Goal: Task Accomplishment & Management: Complete application form

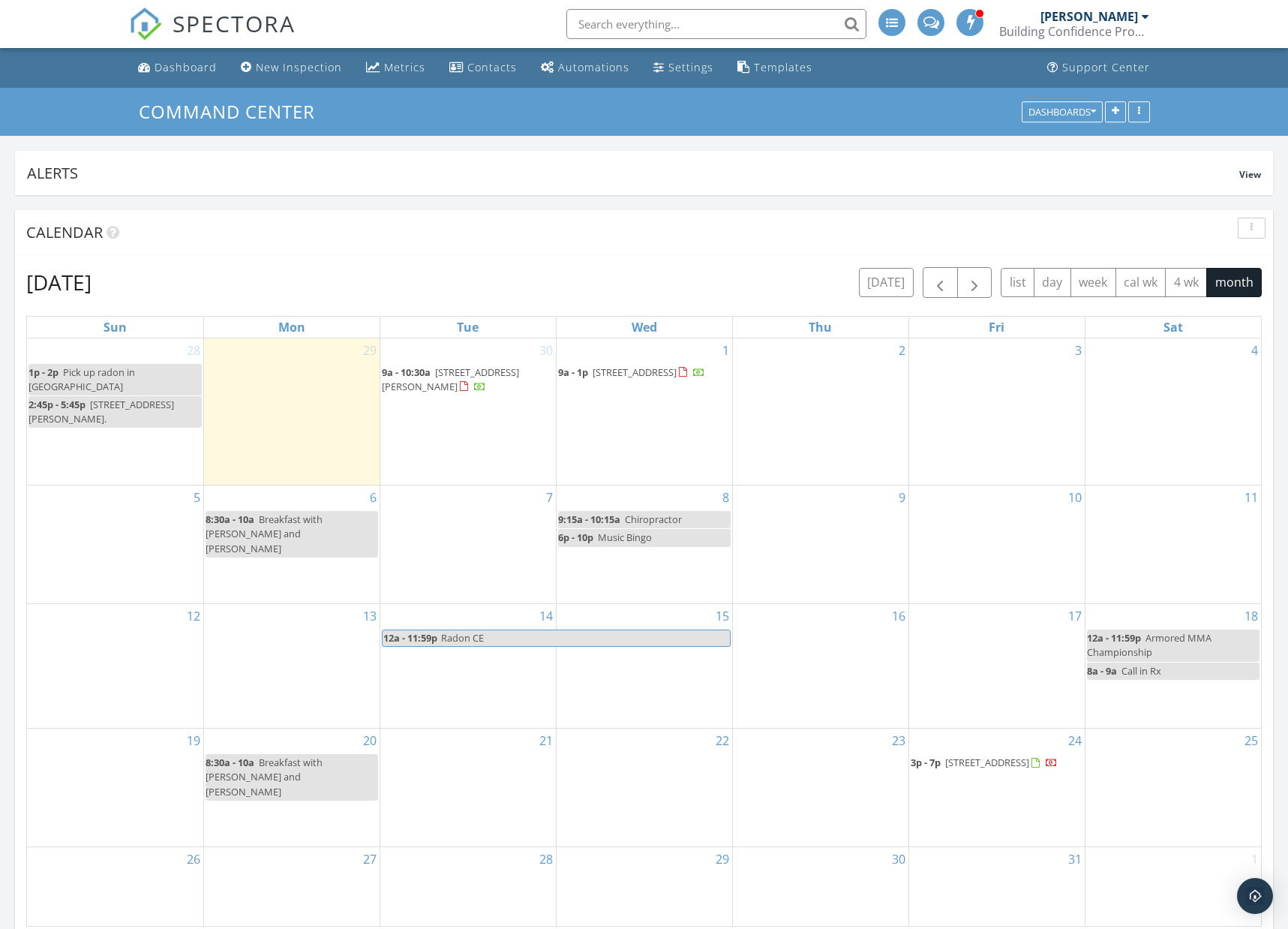
scroll to position [1366, 1289]
click at [940, 282] on span "button" at bounding box center [940, 283] width 18 height 18
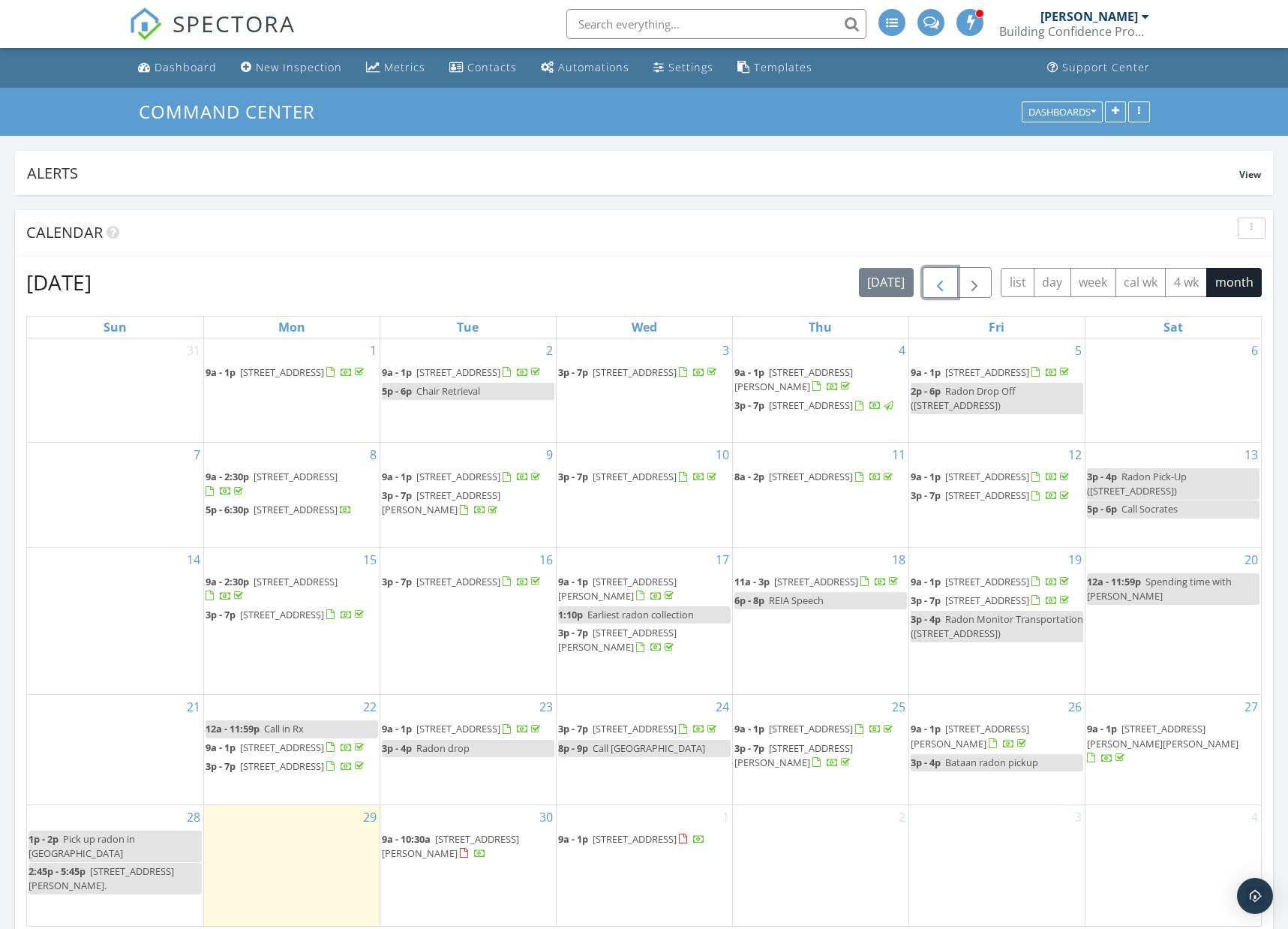
click at [270, 754] on span "4401 Springfield Xenia Rd, Springfield 45506" at bounding box center [282, 747] width 84 height 14
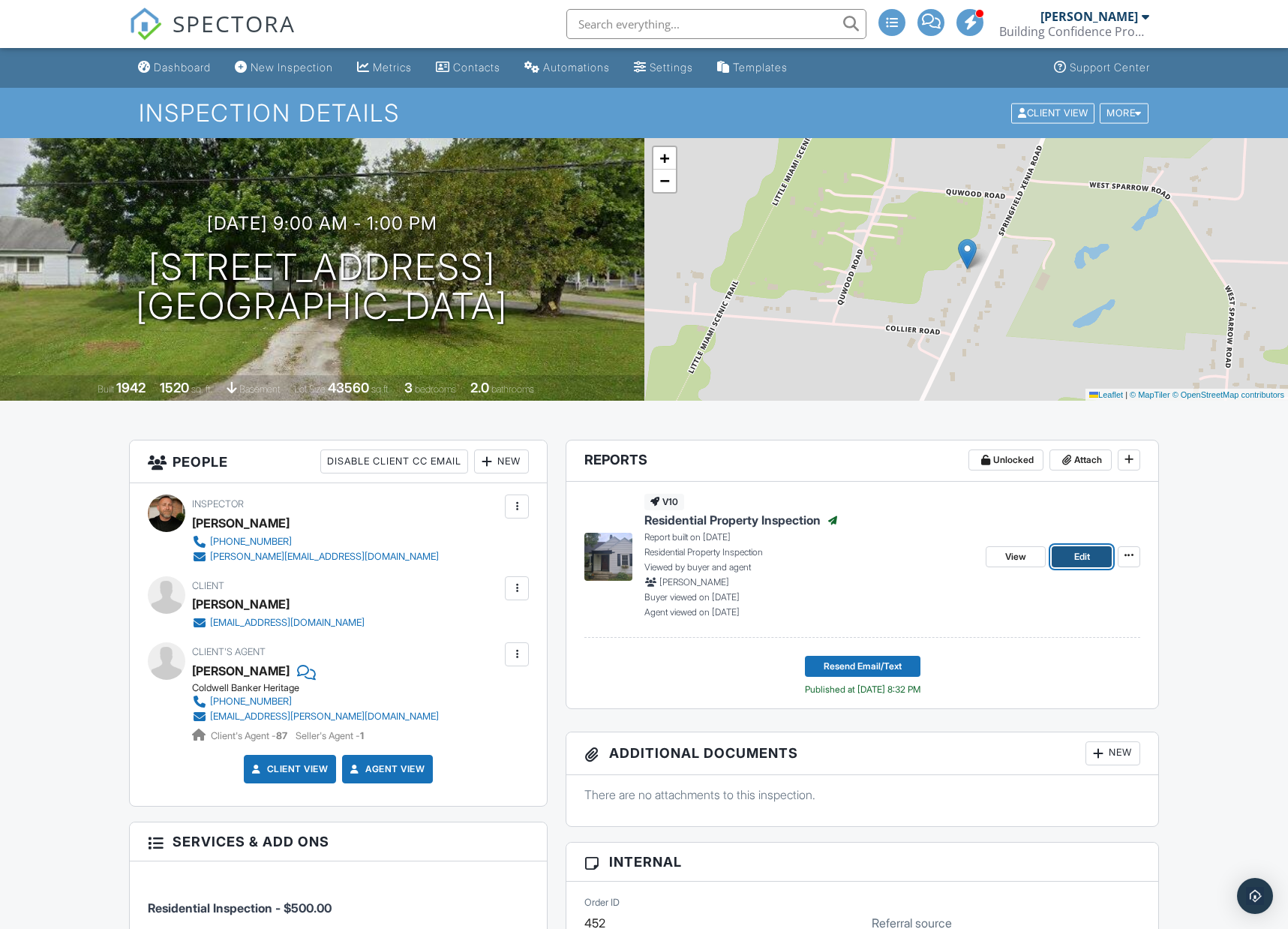
click at [1089, 554] on span "Edit" at bounding box center [1082, 557] width 16 height 15
click at [1111, 113] on div "More" at bounding box center [1124, 113] width 49 height 20
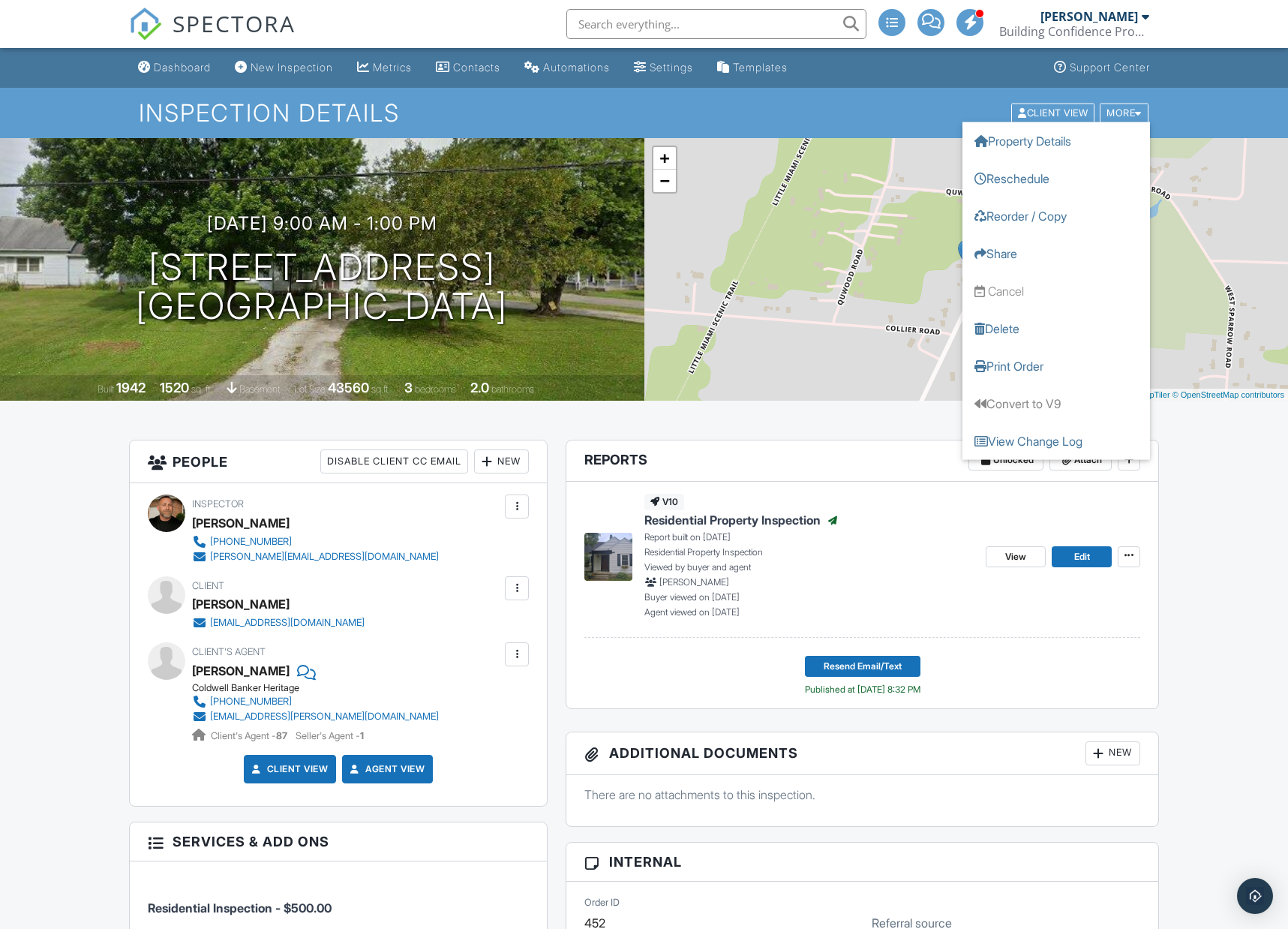
click at [802, 109] on h1 "Inspection Details" at bounding box center [644, 113] width 1011 height 26
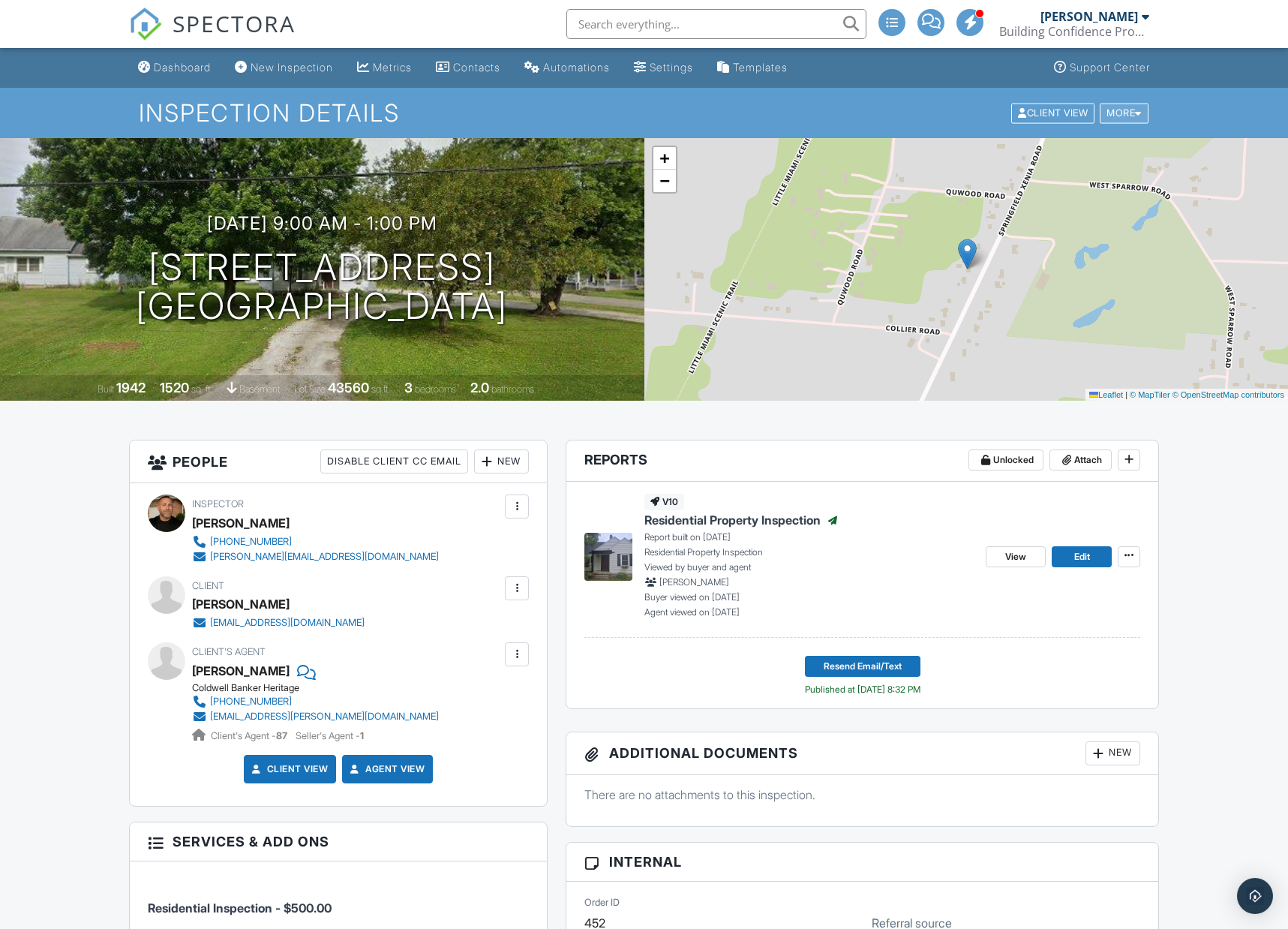
click at [1121, 116] on div "More" at bounding box center [1124, 113] width 49 height 20
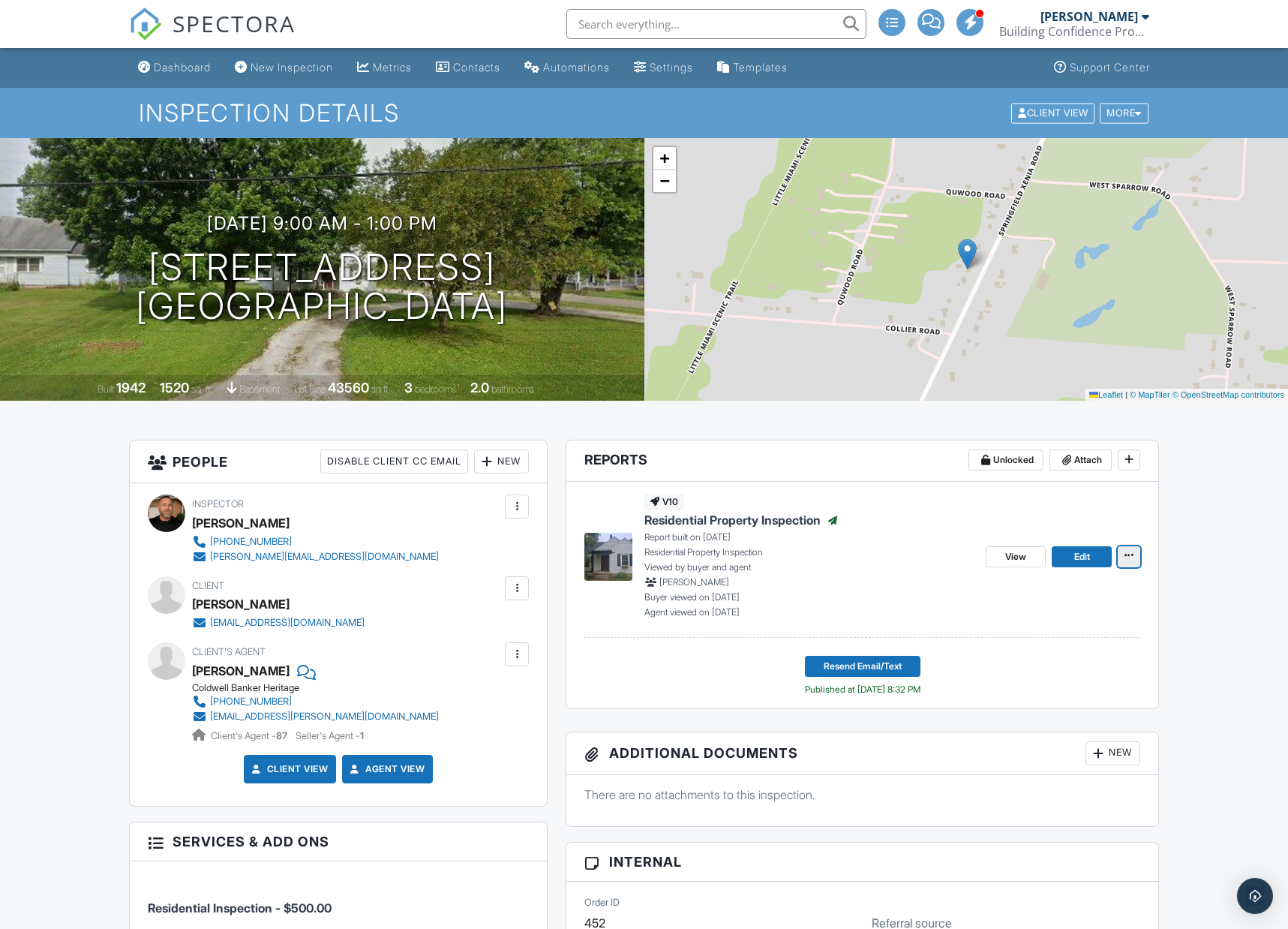
click at [1132, 554] on icon at bounding box center [1129, 555] width 9 height 10
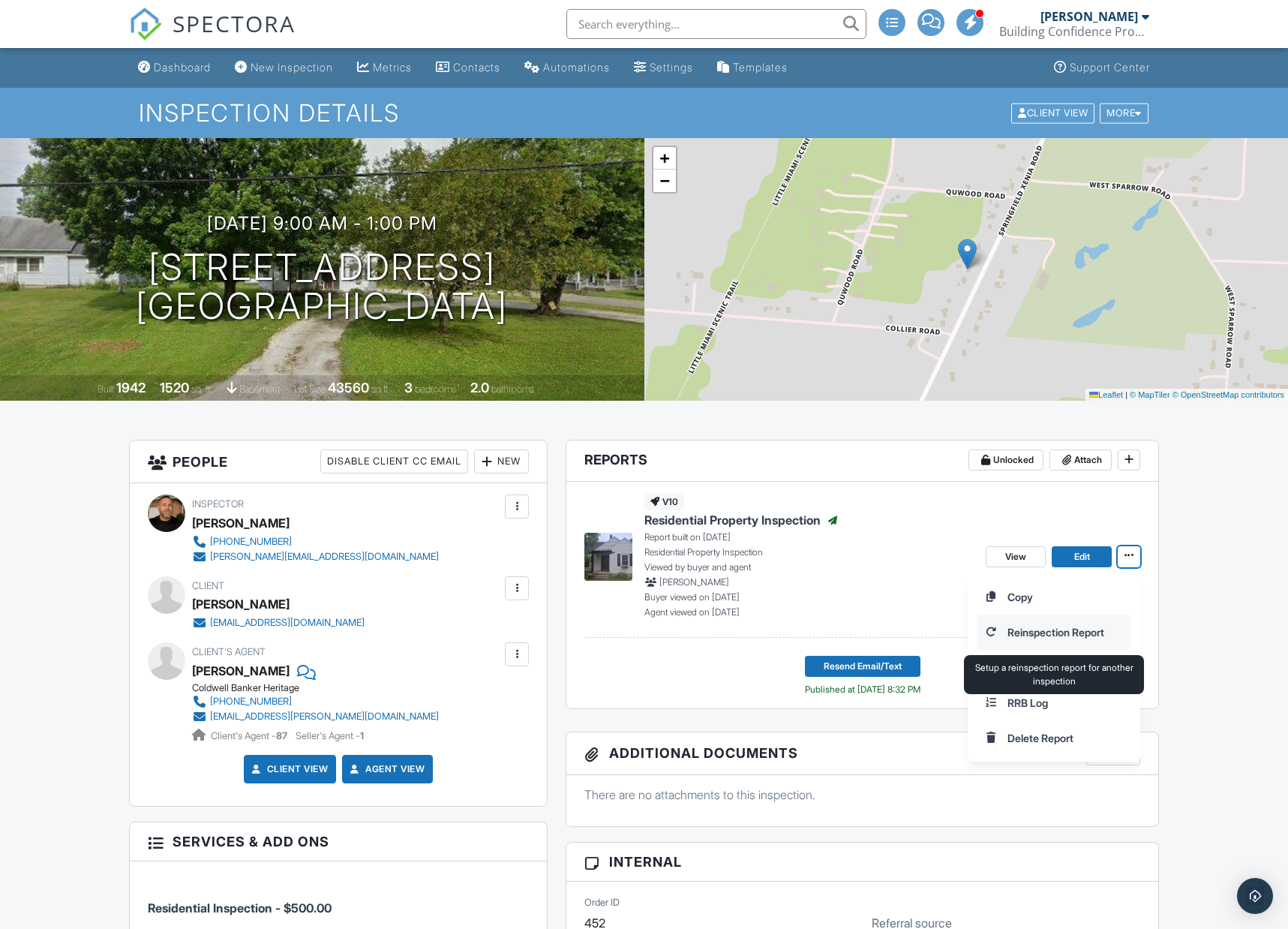
click at [1089, 635] on input "Reinspection Report" at bounding box center [1054, 632] width 153 height 34
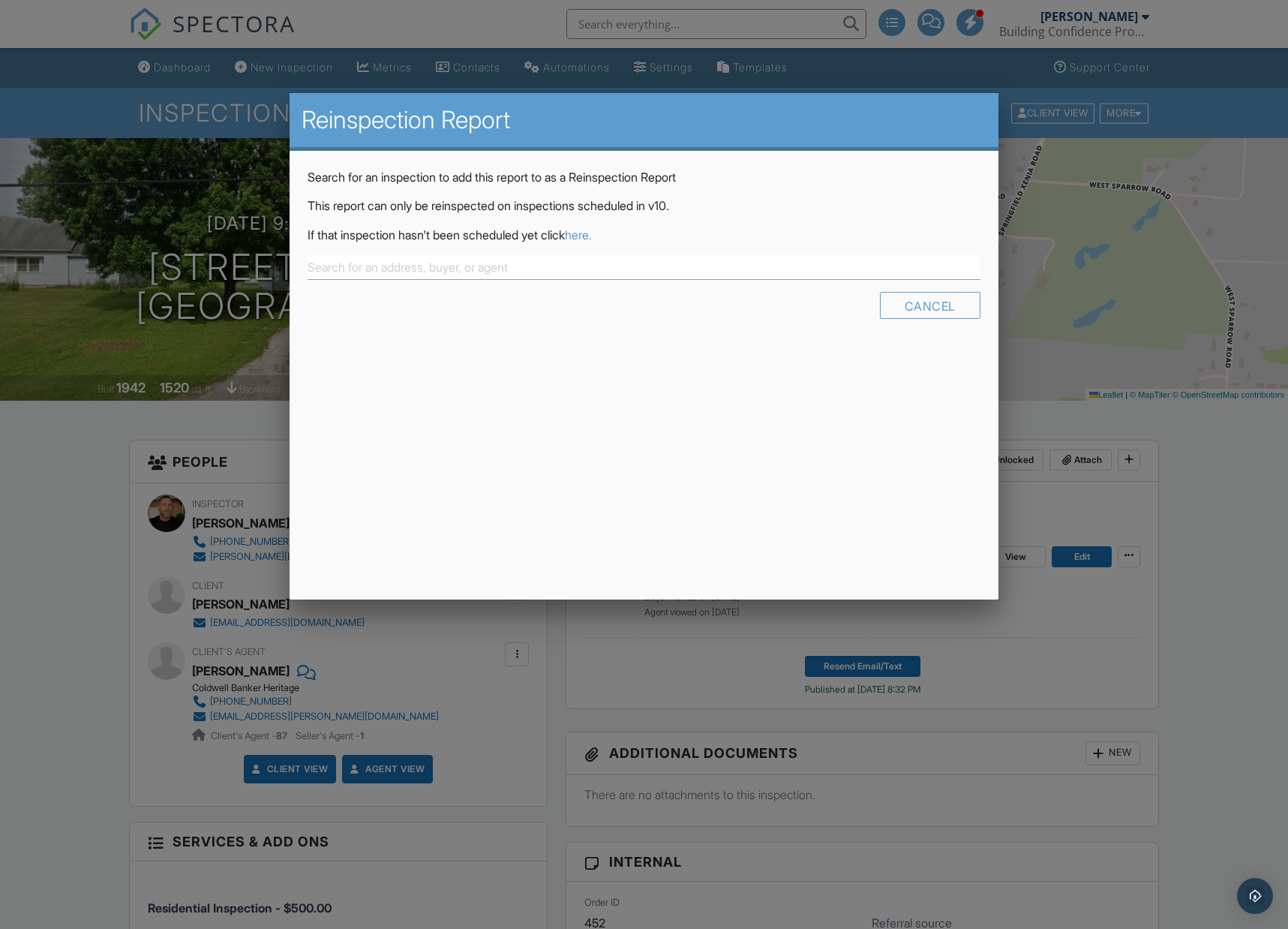
click at [592, 234] on link "here." at bounding box center [578, 235] width 27 height 15
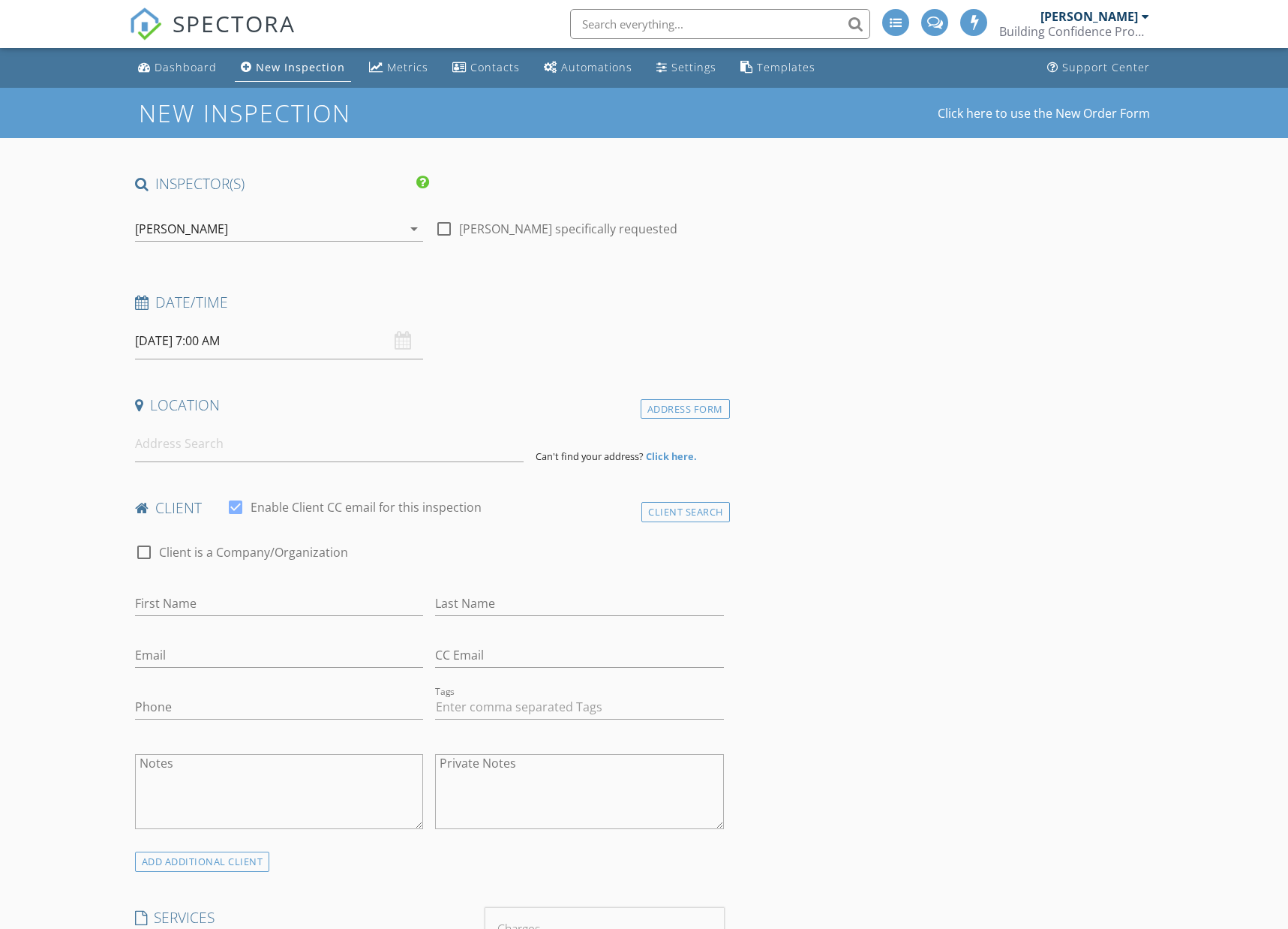
type input "Will"
type input "Stitzel"
type input "[EMAIL_ADDRESS][DOMAIN_NAME]"
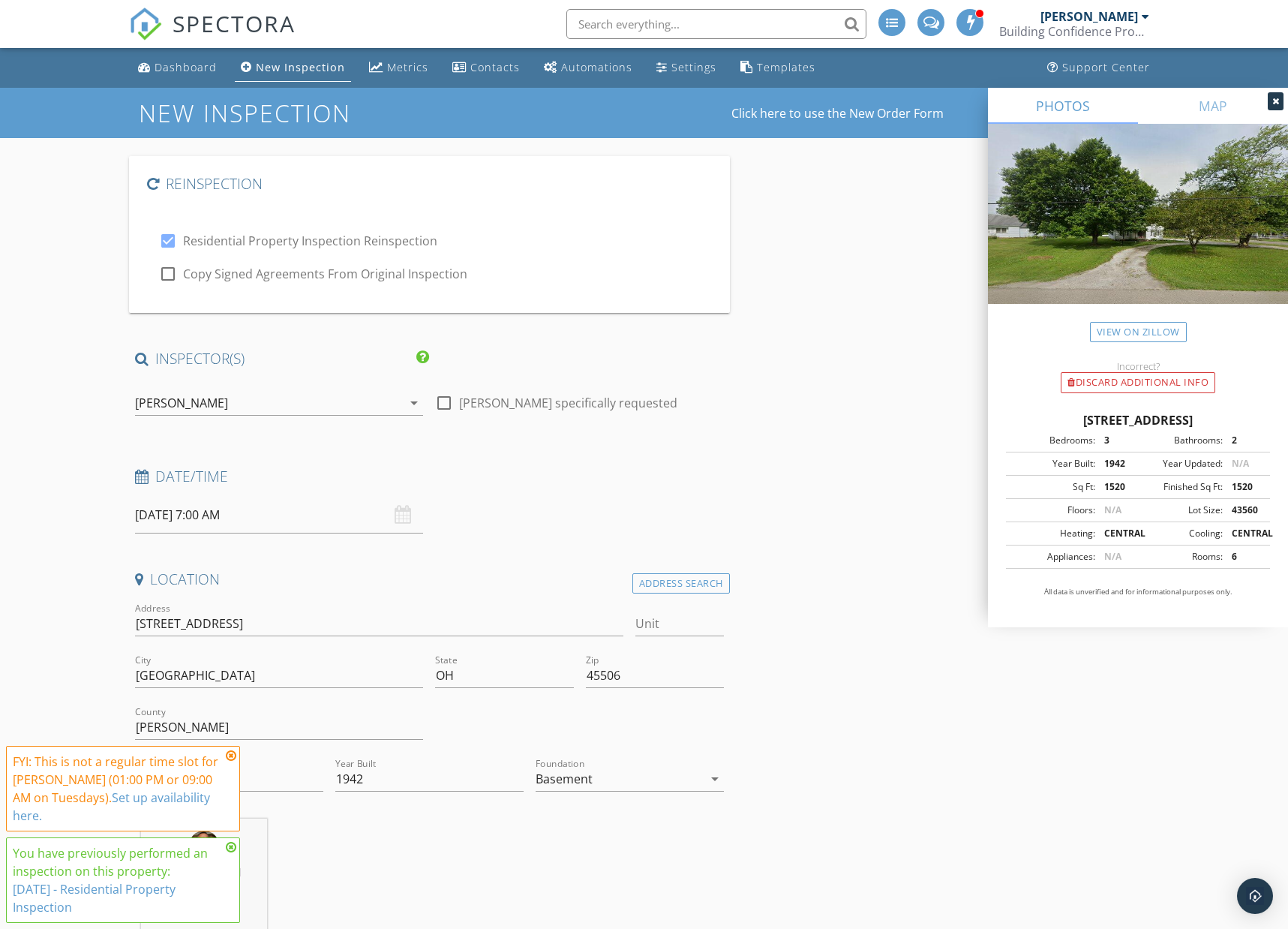
click at [274, 519] on input "09/30/2025 7:00 AM" at bounding box center [279, 514] width 288 height 36
click at [167, 272] on div at bounding box center [168, 274] width 25 height 25
checkbox input "true"
click at [170, 235] on div at bounding box center [168, 241] width 25 height 25
click at [165, 243] on div at bounding box center [168, 241] width 25 height 25
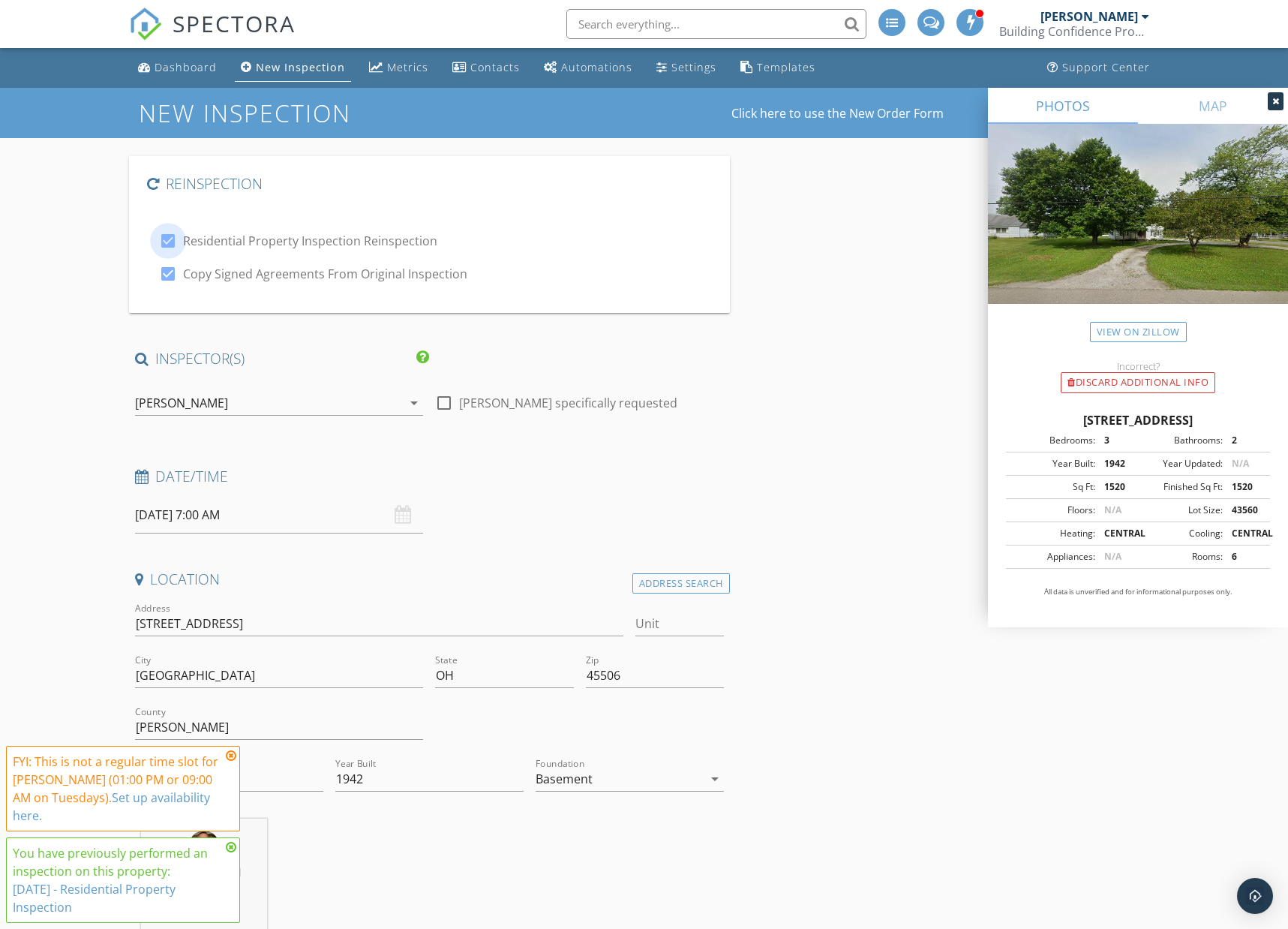
click at [163, 244] on div at bounding box center [168, 241] width 25 height 25
click at [169, 239] on div at bounding box center [168, 241] width 25 height 25
click at [244, 512] on input "09/30/2025 7:00 AM" at bounding box center [279, 514] width 288 height 36
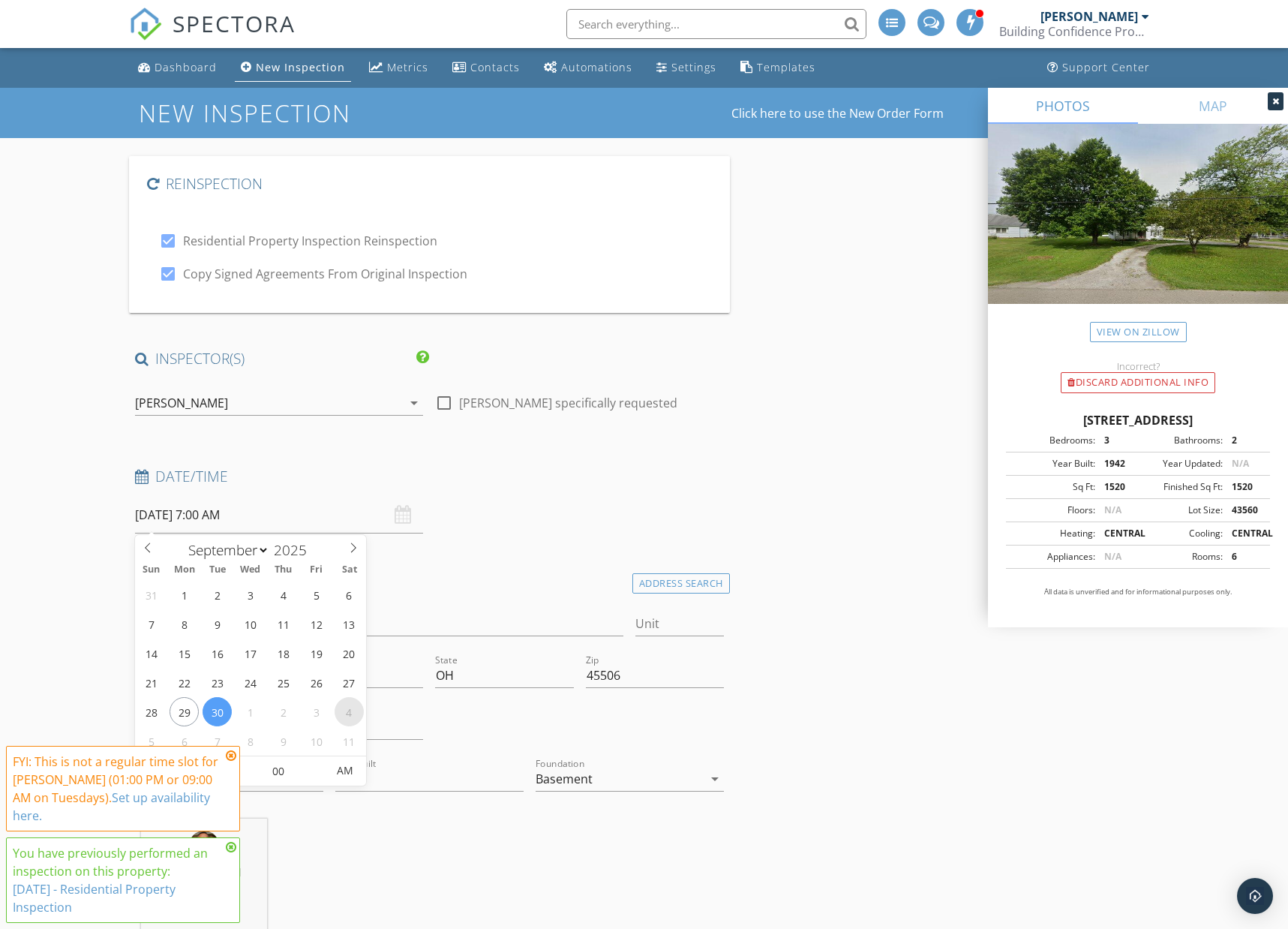
select select "9"
type input "10/04/2025 7:00 AM"
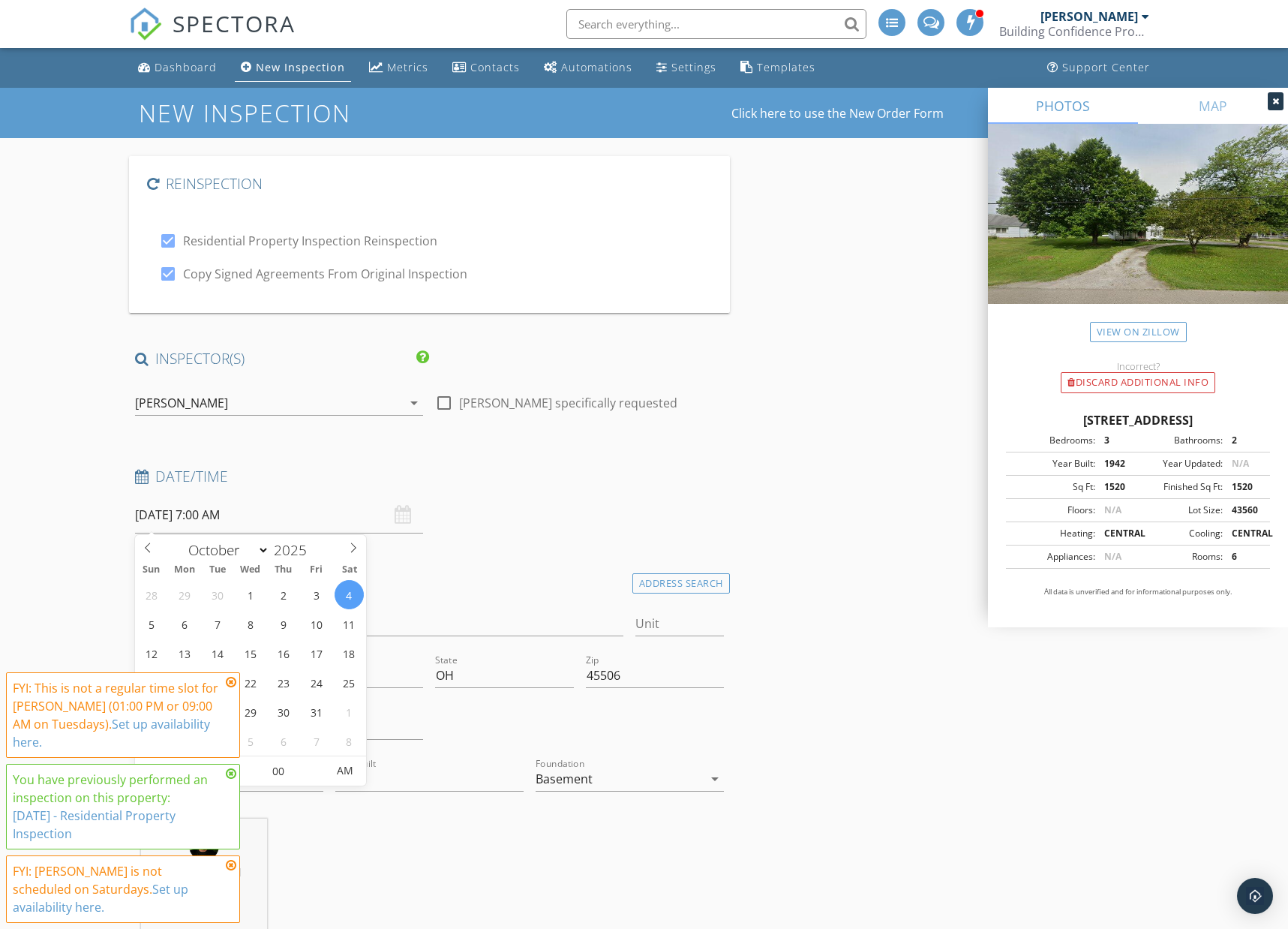
click at [229, 688] on icon at bounding box center [231, 682] width 10 height 12
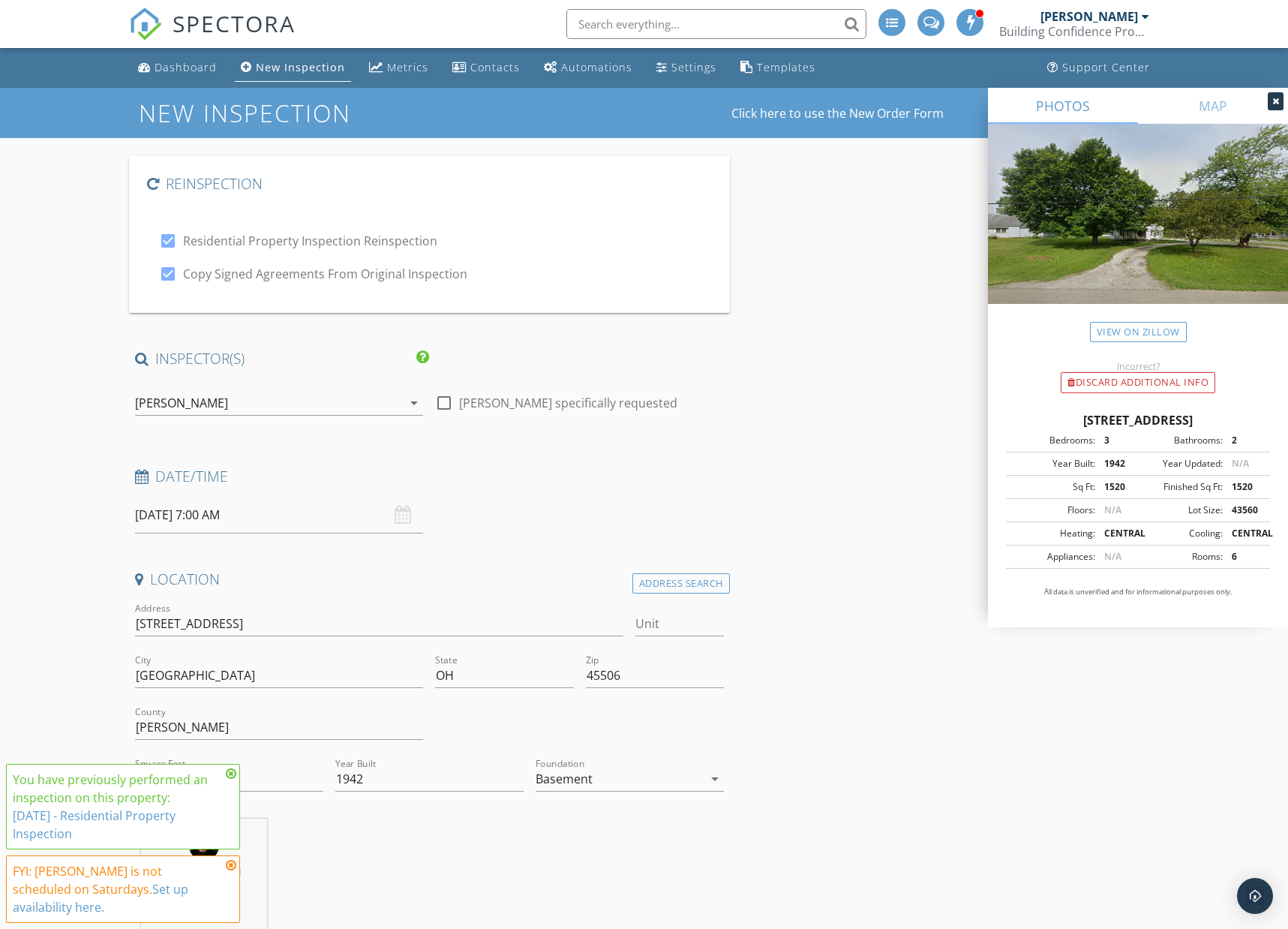
click at [233, 780] on icon at bounding box center [231, 773] width 10 height 12
click at [229, 877] on div "FYI: John Blevins is not scheduled on Saturdays. Set up availability here." at bounding box center [123, 889] width 234 height 68
click at [230, 871] on icon at bounding box center [231, 866] width 10 height 12
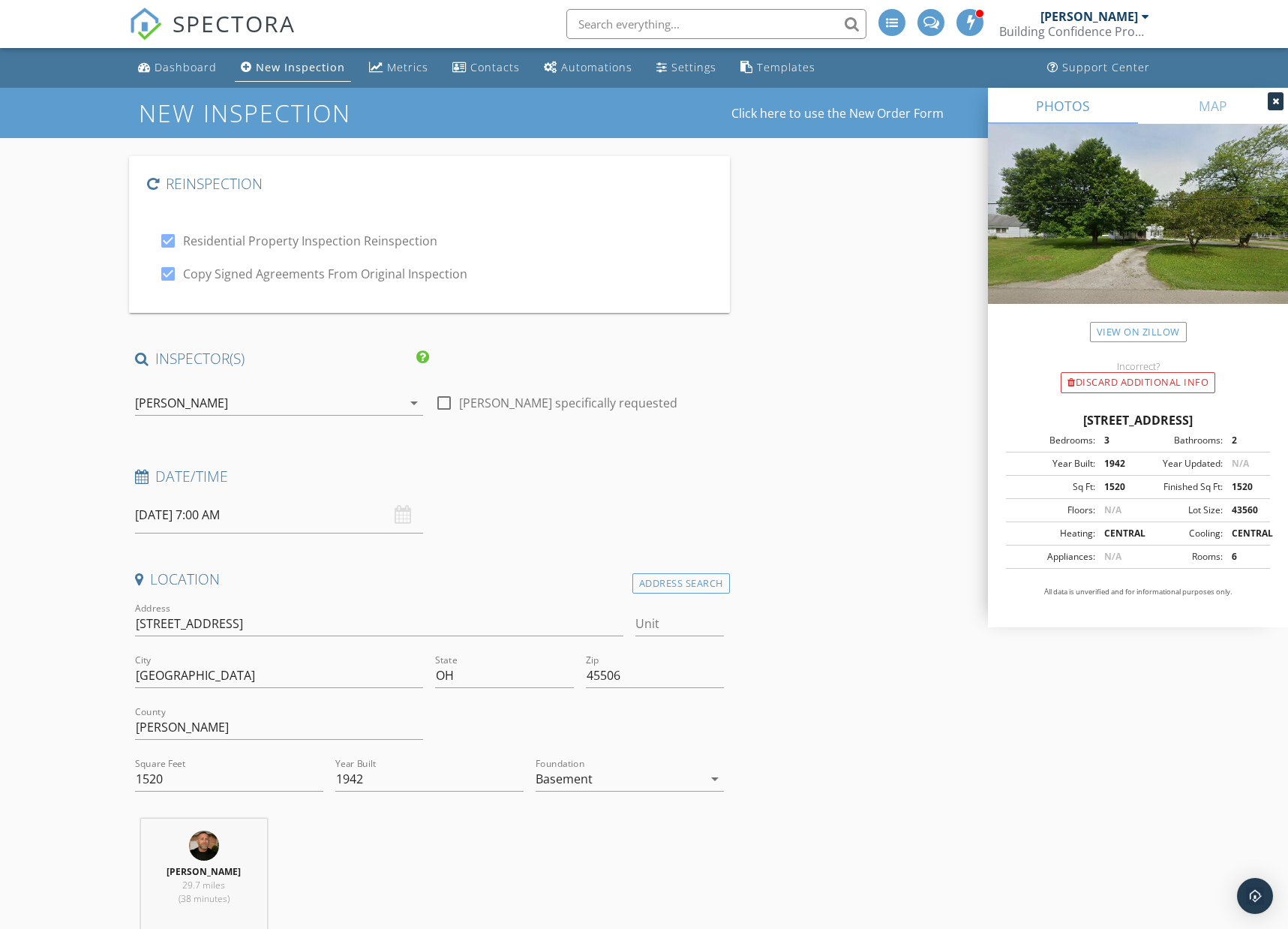
click at [284, 530] on input "10/04/2025 7:00 AM" at bounding box center [279, 514] width 288 height 36
type input "08"
type input "10/04/2025 8:00 AM"
click at [221, 762] on span at bounding box center [222, 764] width 10 height 15
type input "09"
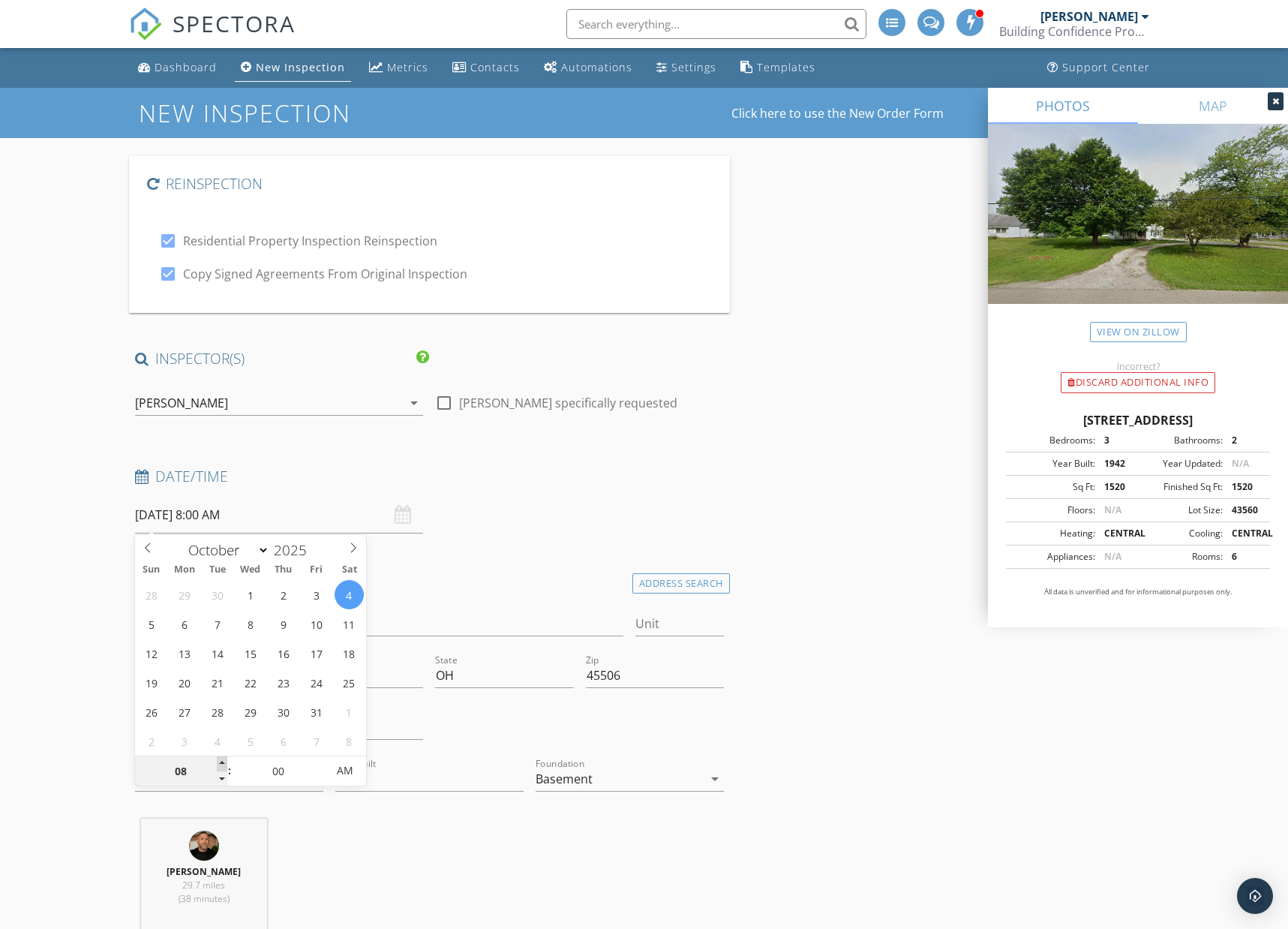
type input "[DATE] 9:00 AM"
click at [219, 762] on span at bounding box center [222, 764] width 10 height 15
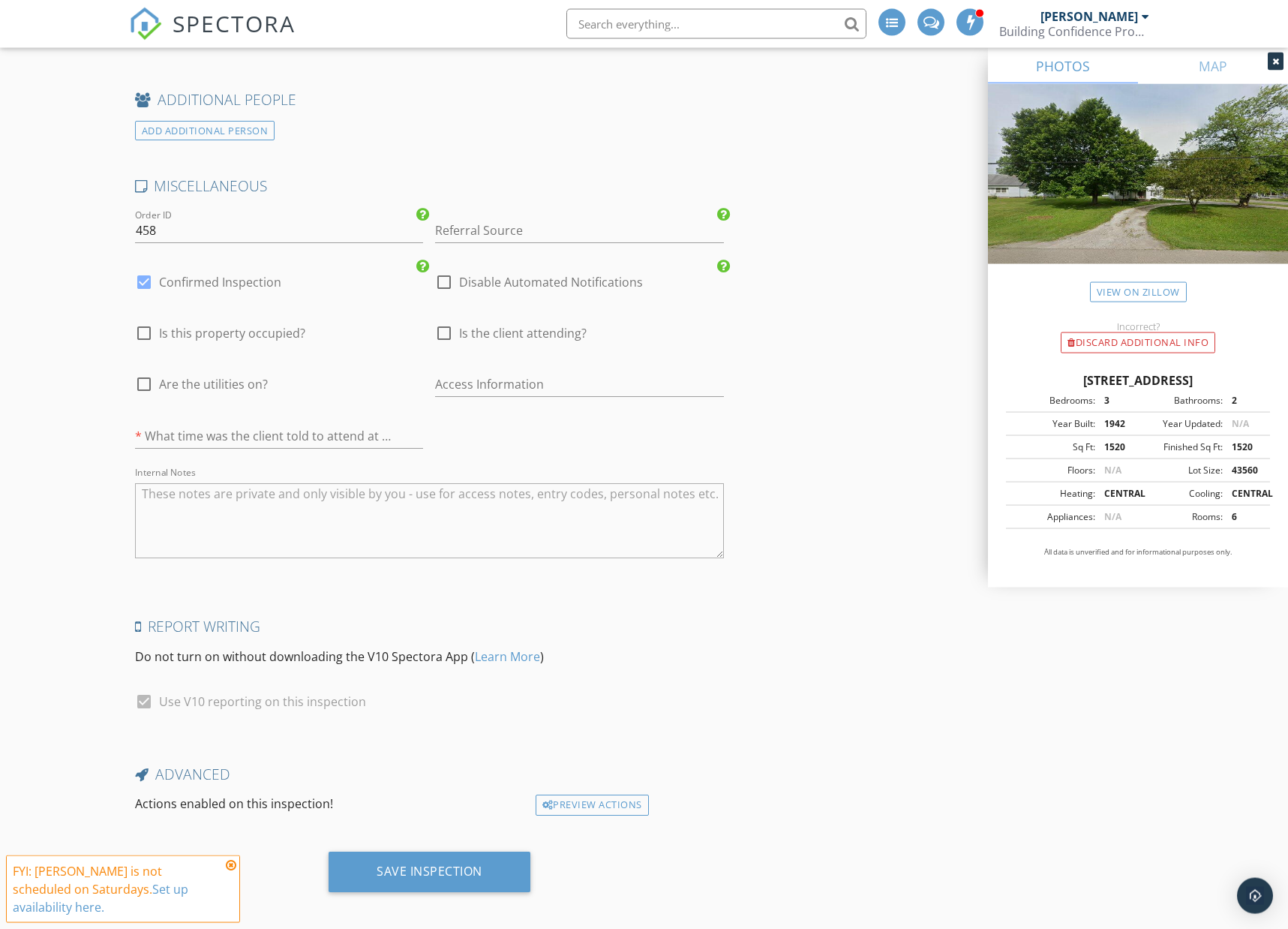
scroll to position [2510, 0]
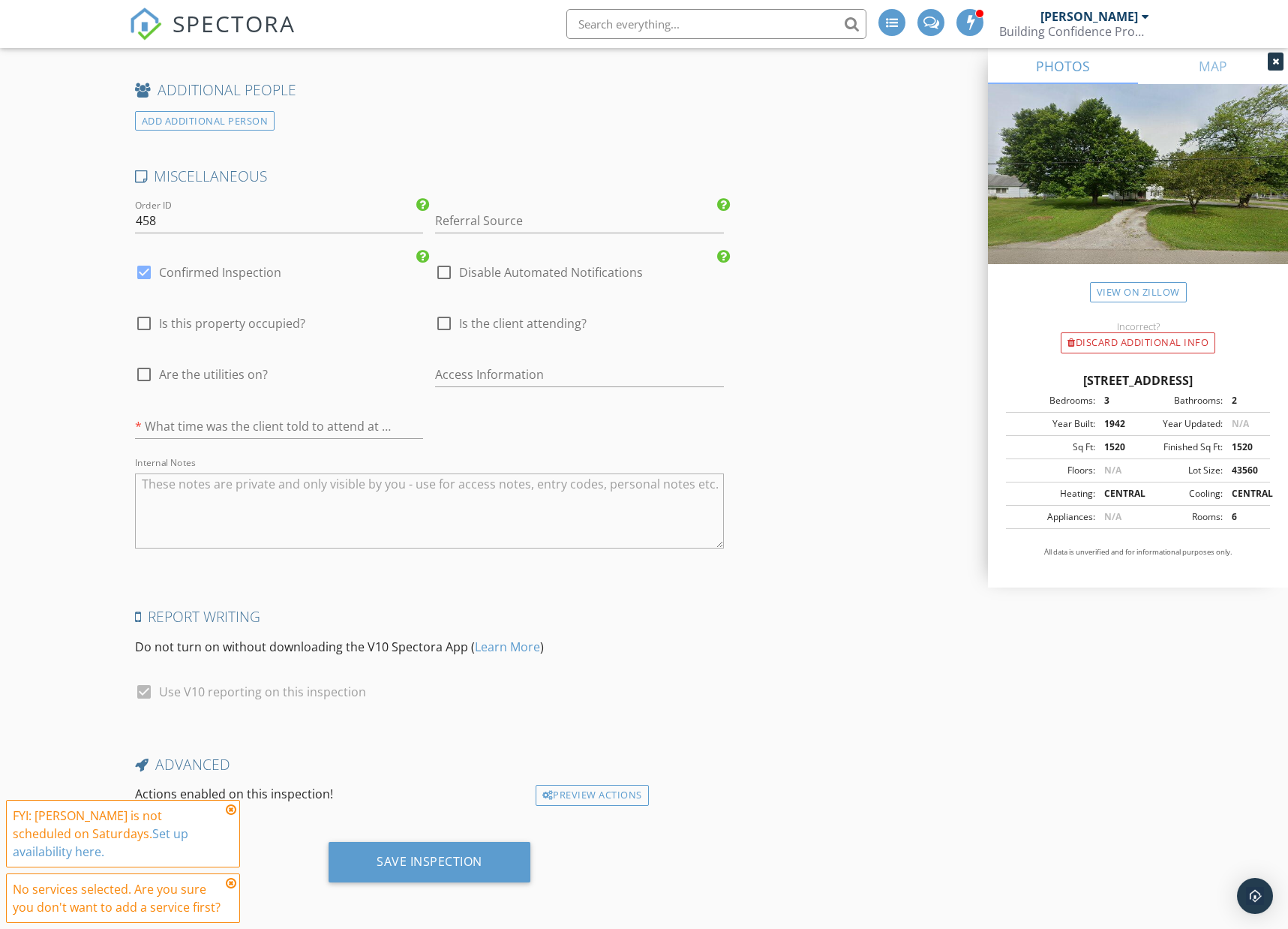
click at [229, 883] on icon at bounding box center [231, 883] width 10 height 12
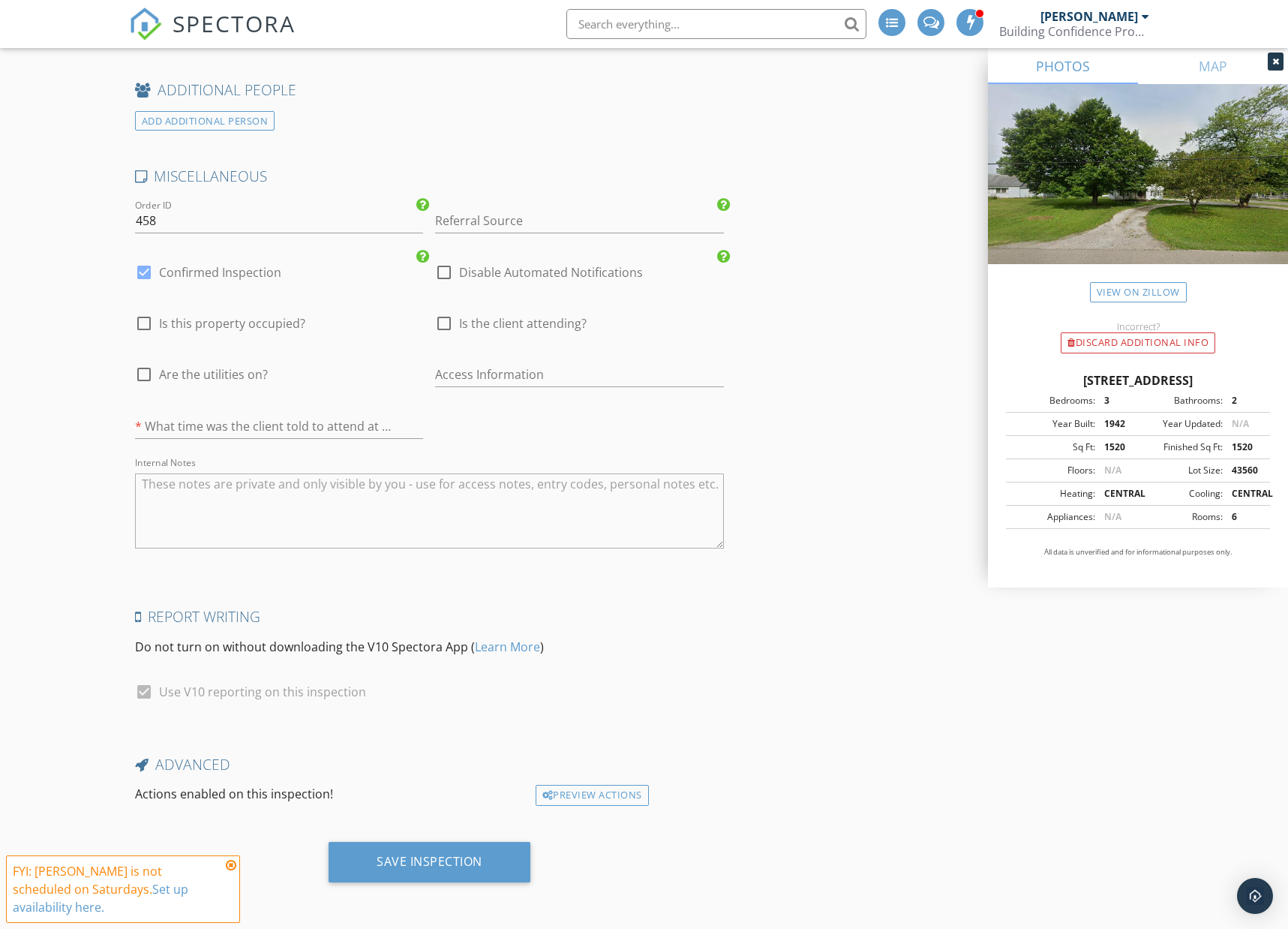
click at [227, 871] on icon at bounding box center [231, 866] width 10 height 12
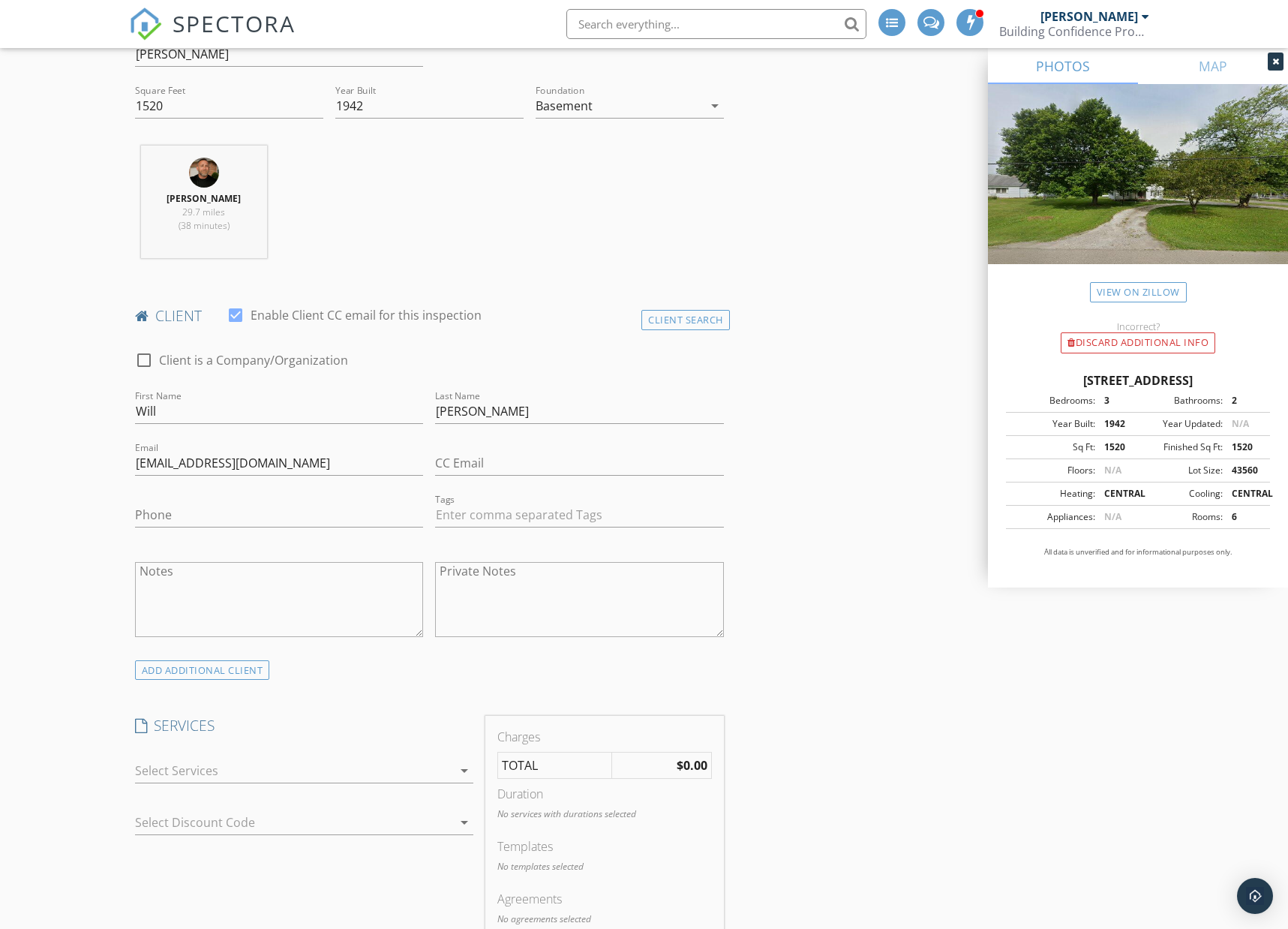
scroll to position [0, 0]
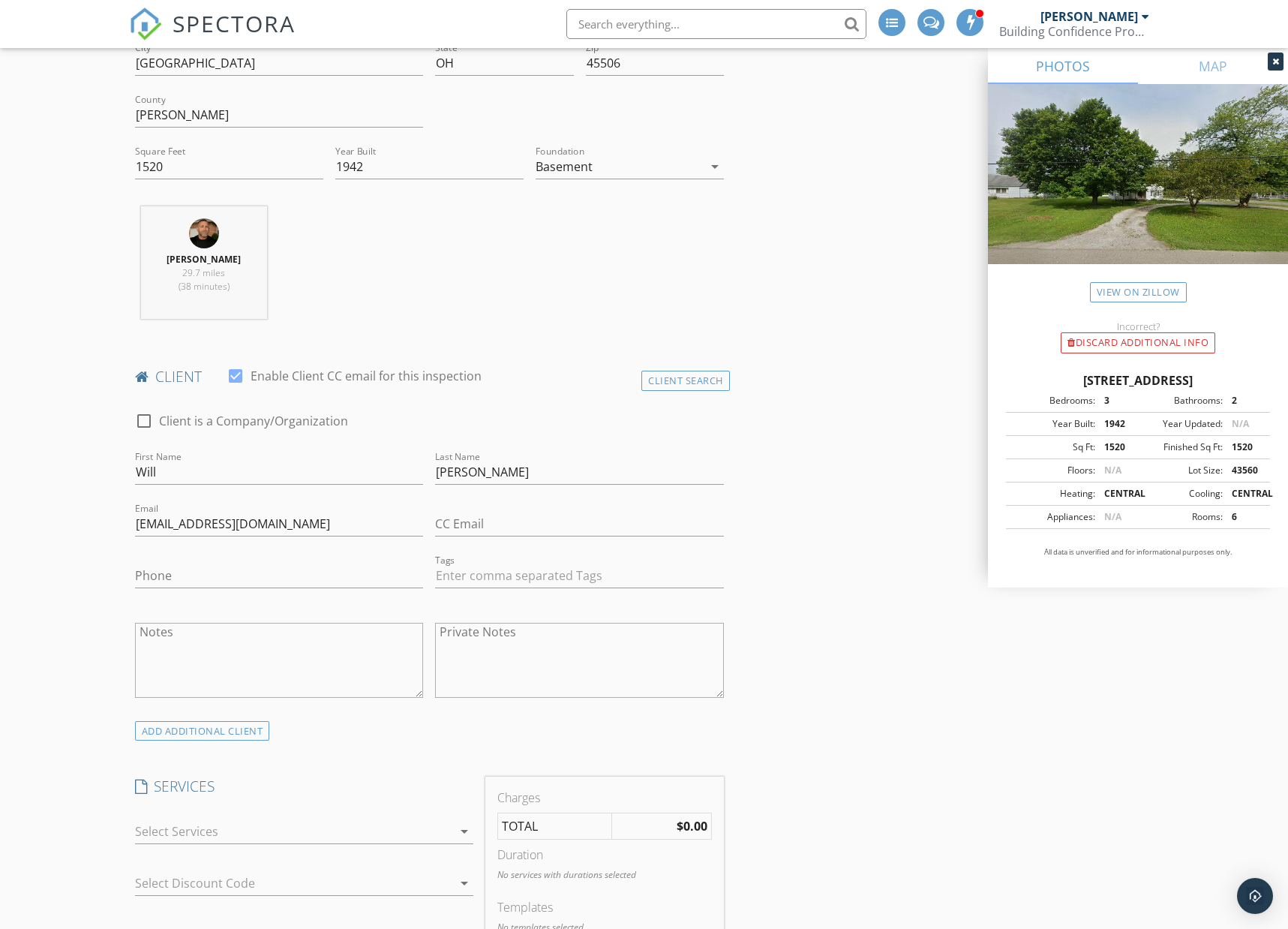
scroll to position [919, 0]
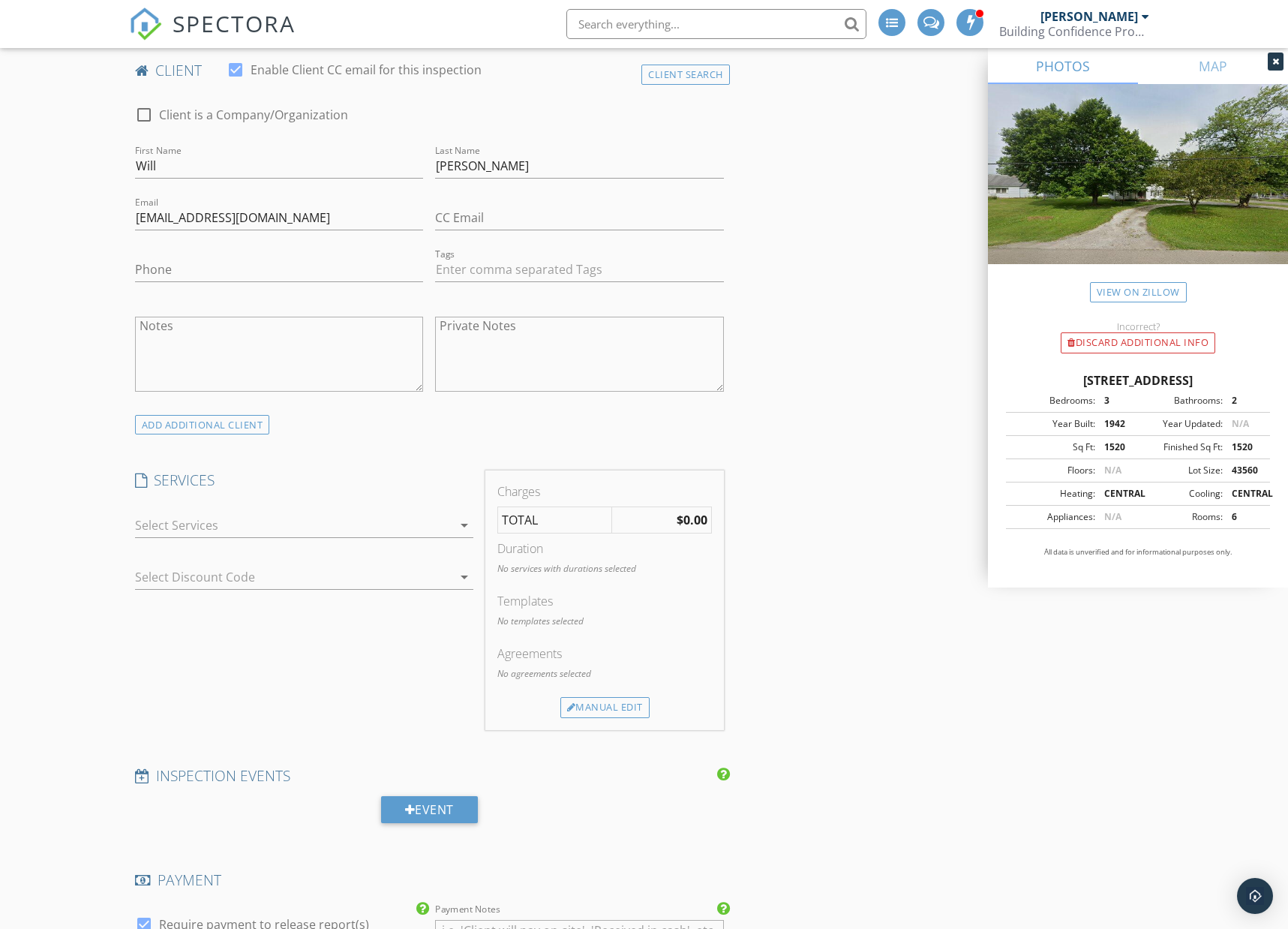
click at [202, 525] on div at bounding box center [293, 525] width 317 height 24
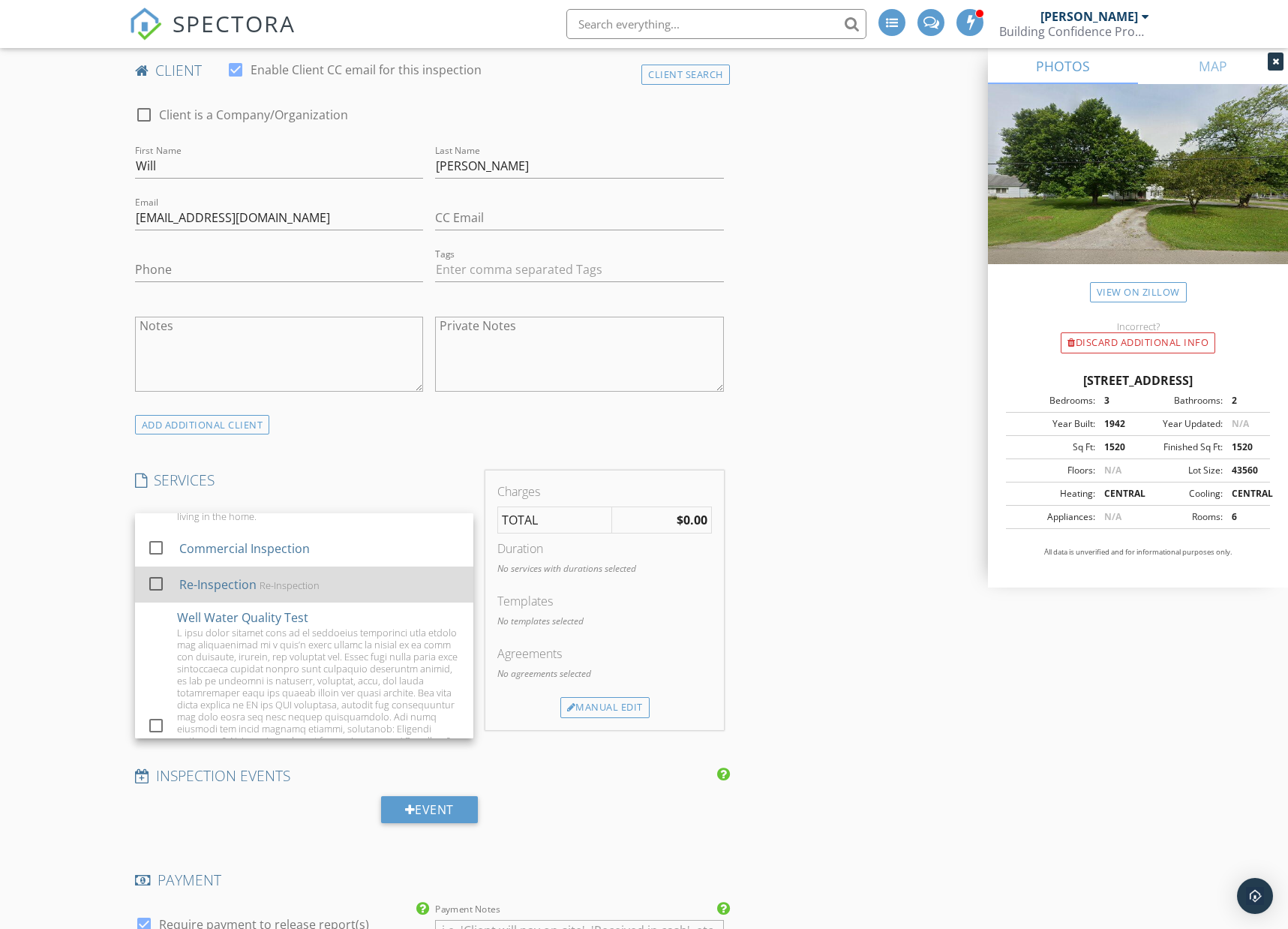
click at [218, 575] on div "Re-Inspection" at bounding box center [217, 584] width 77 height 18
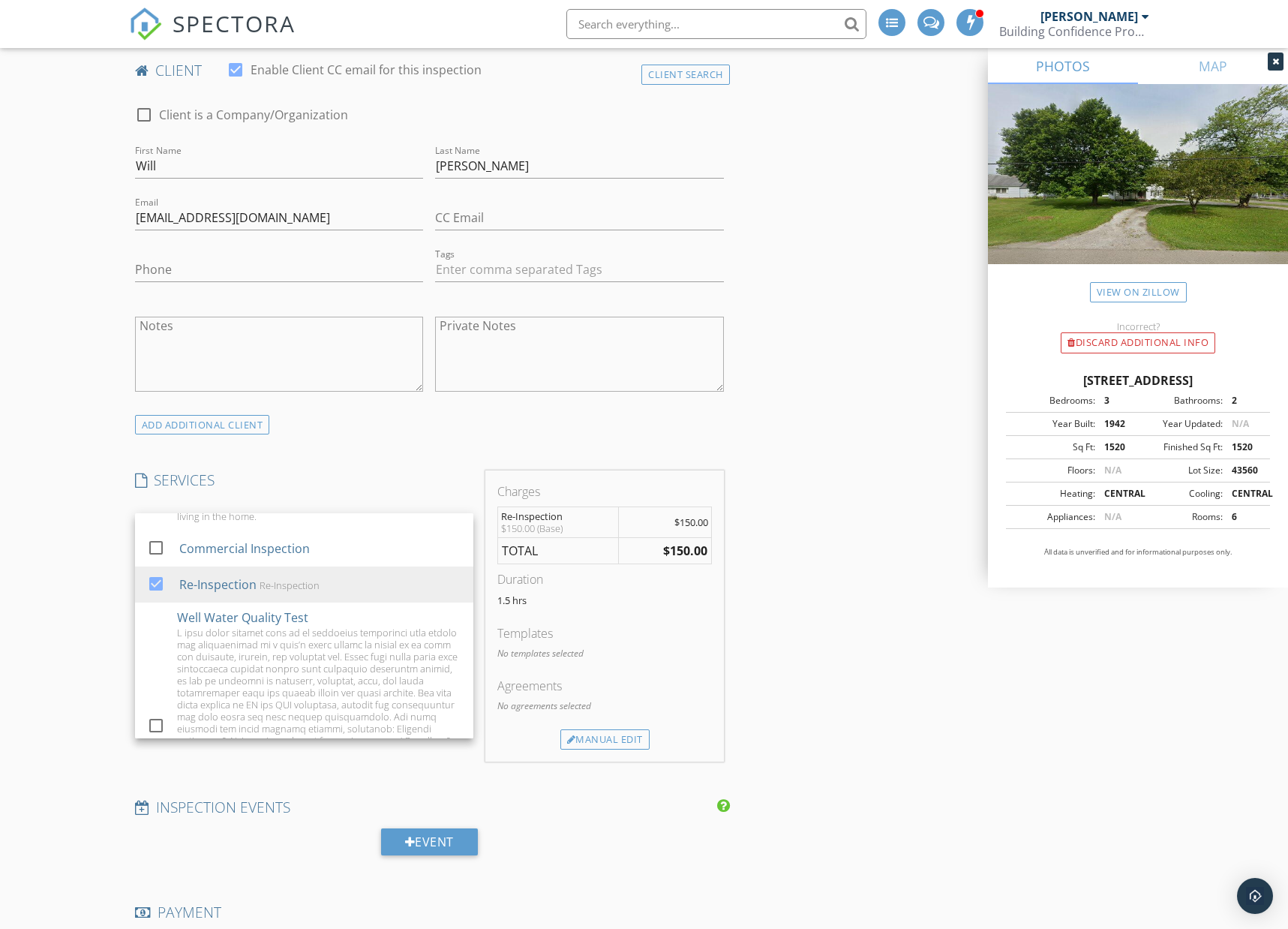
click at [116, 593] on div "New Inspection Click here to use the New Order Form Reinspection check_box Resi…" at bounding box center [644, 860] width 1288 height 3383
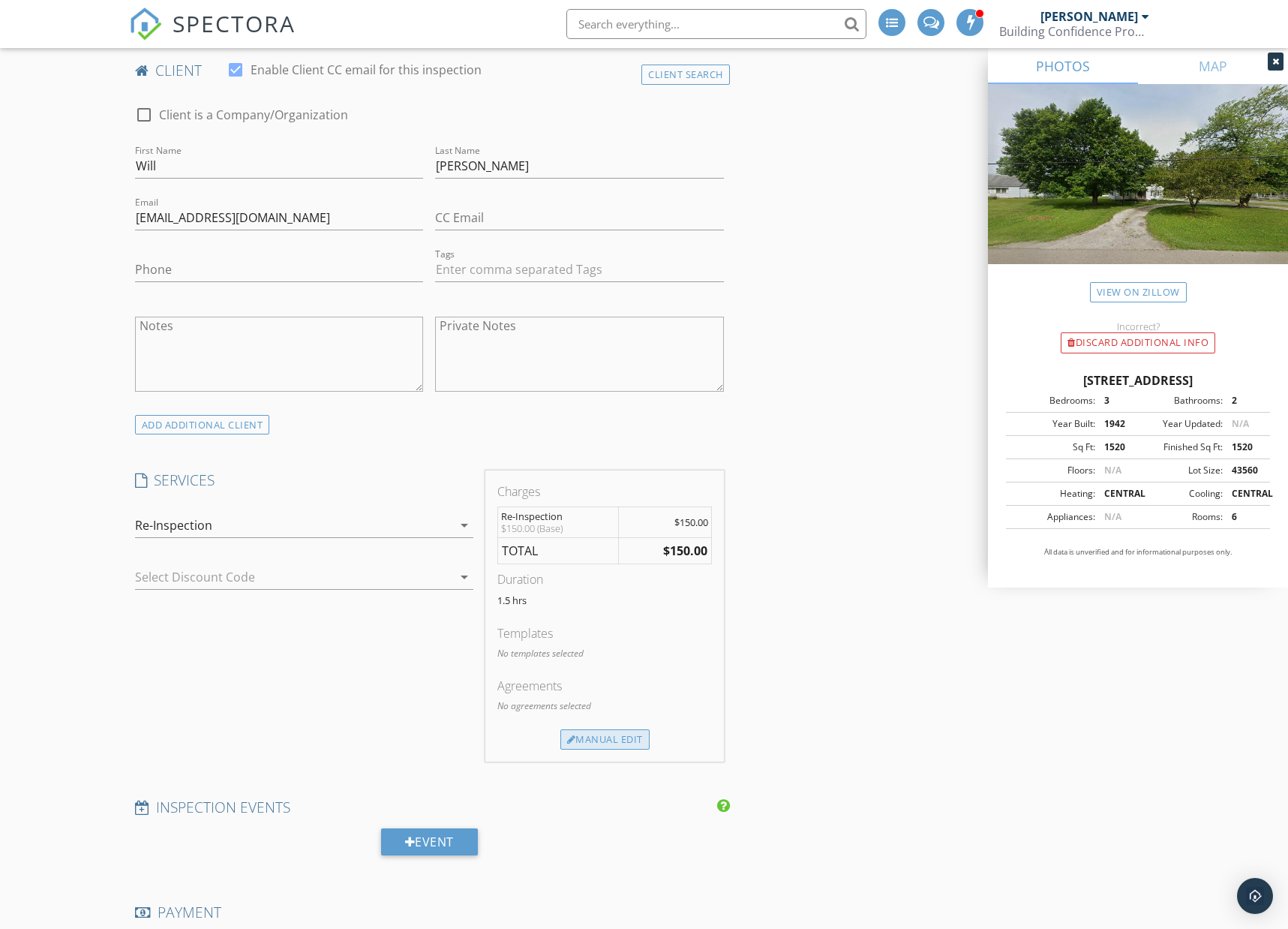
click at [605, 740] on div "Manual Edit" at bounding box center [606, 739] width 90 height 21
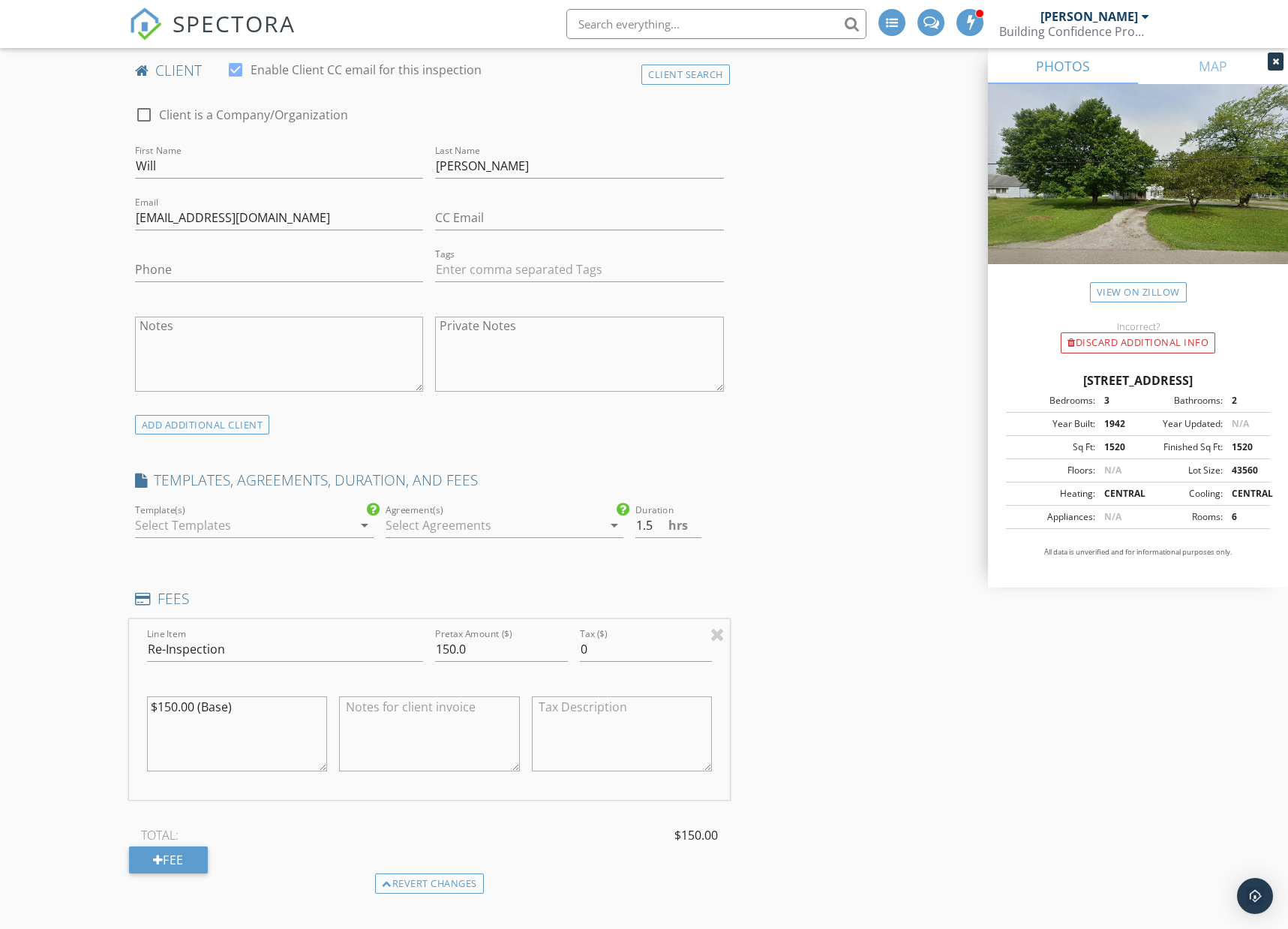
drag, startPoint x: 170, startPoint y: 706, endPoint x: 159, endPoint y: 706, distance: 11.0
click at [159, 706] on textarea "$150.00 (Base)" at bounding box center [237, 734] width 180 height 75
type textarea "$200.00 (Base)"
drag, startPoint x: 452, startPoint y: 647, endPoint x: 425, endPoint y: 661, distance: 30.4
click at [435, 661] on input "150.0" at bounding box center [501, 649] width 132 height 25
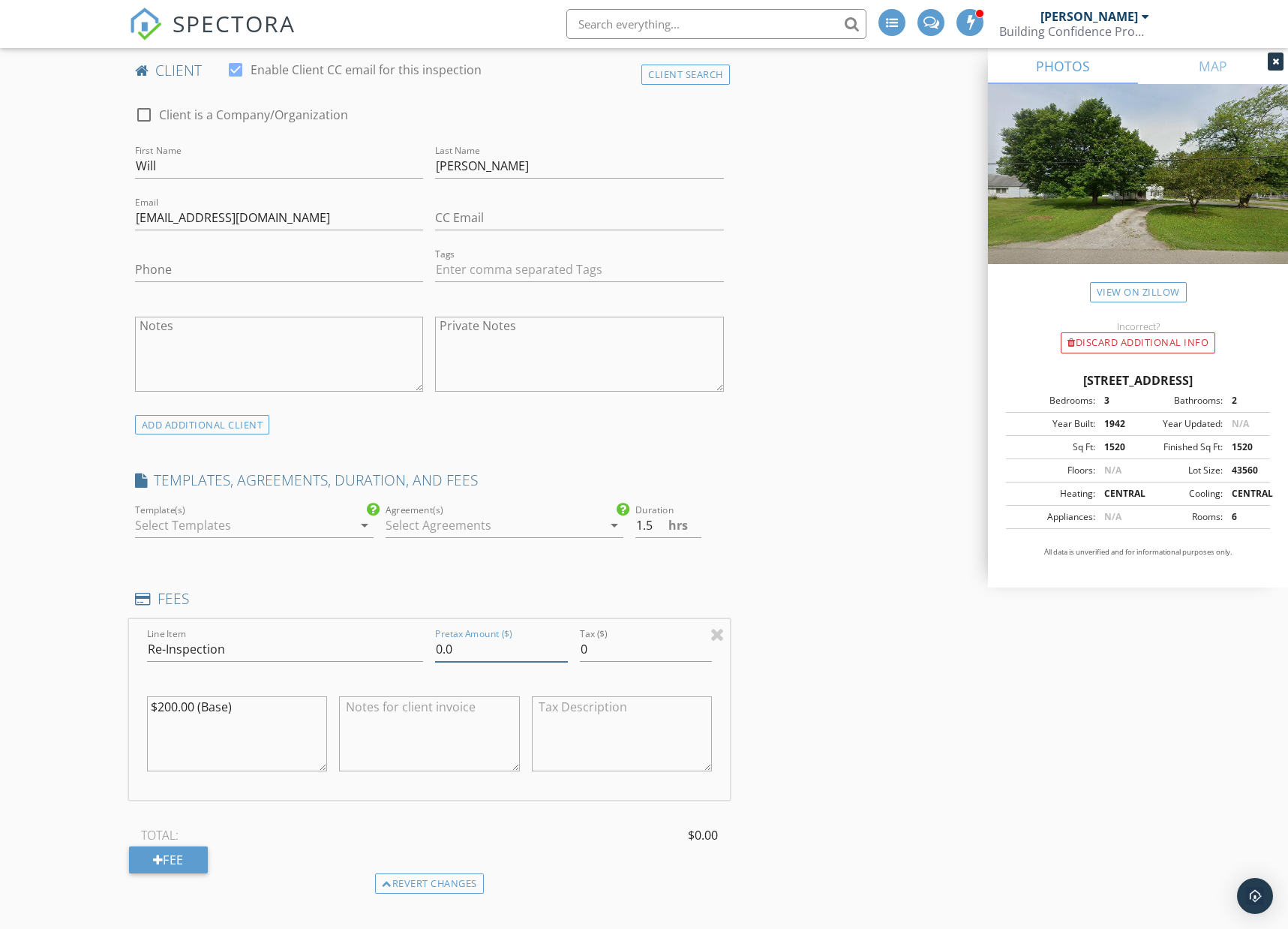
type input "0.0"
click at [420, 725] on textarea at bounding box center [429, 734] width 180 height 75
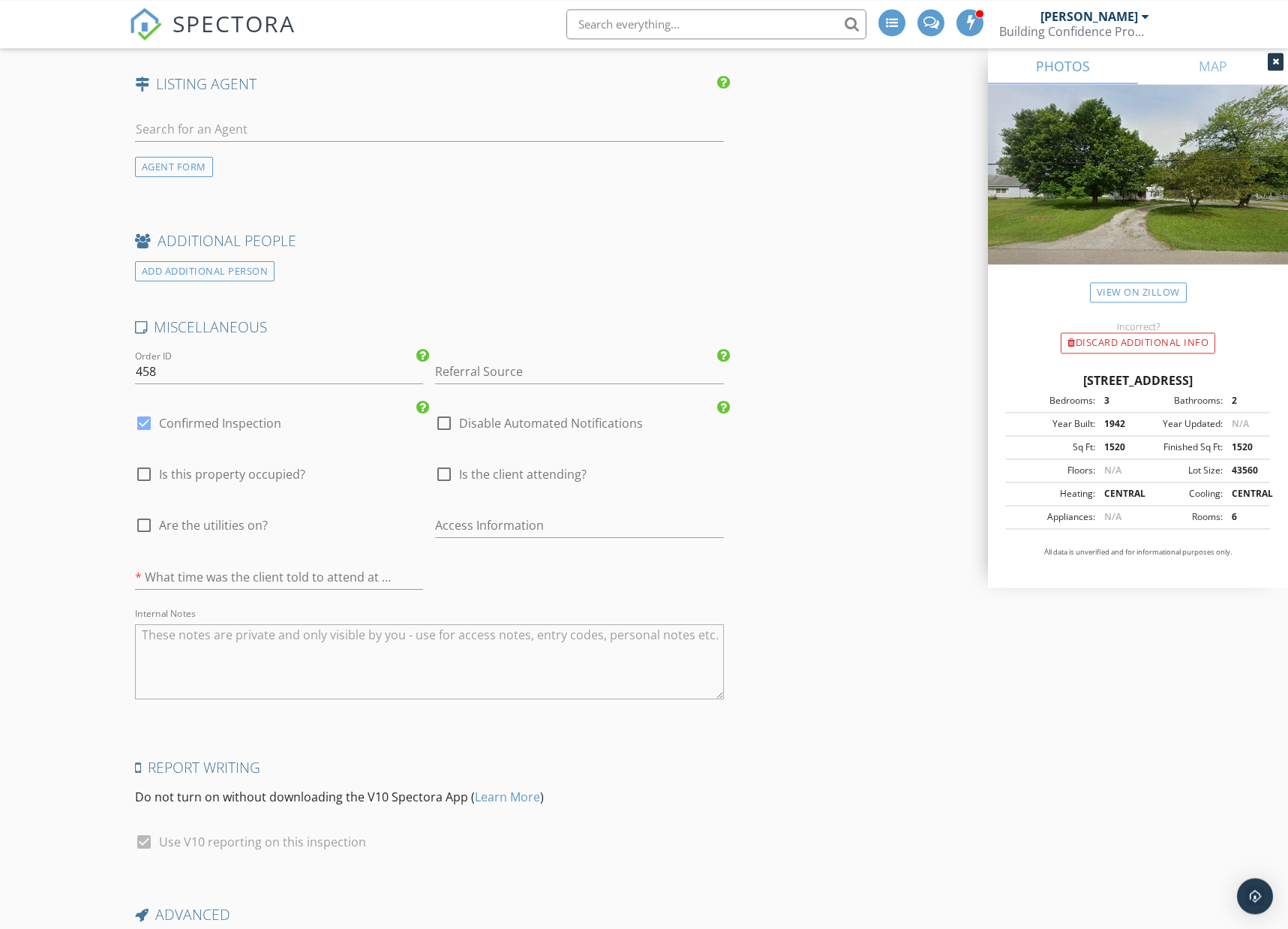
scroll to position [2674, 0]
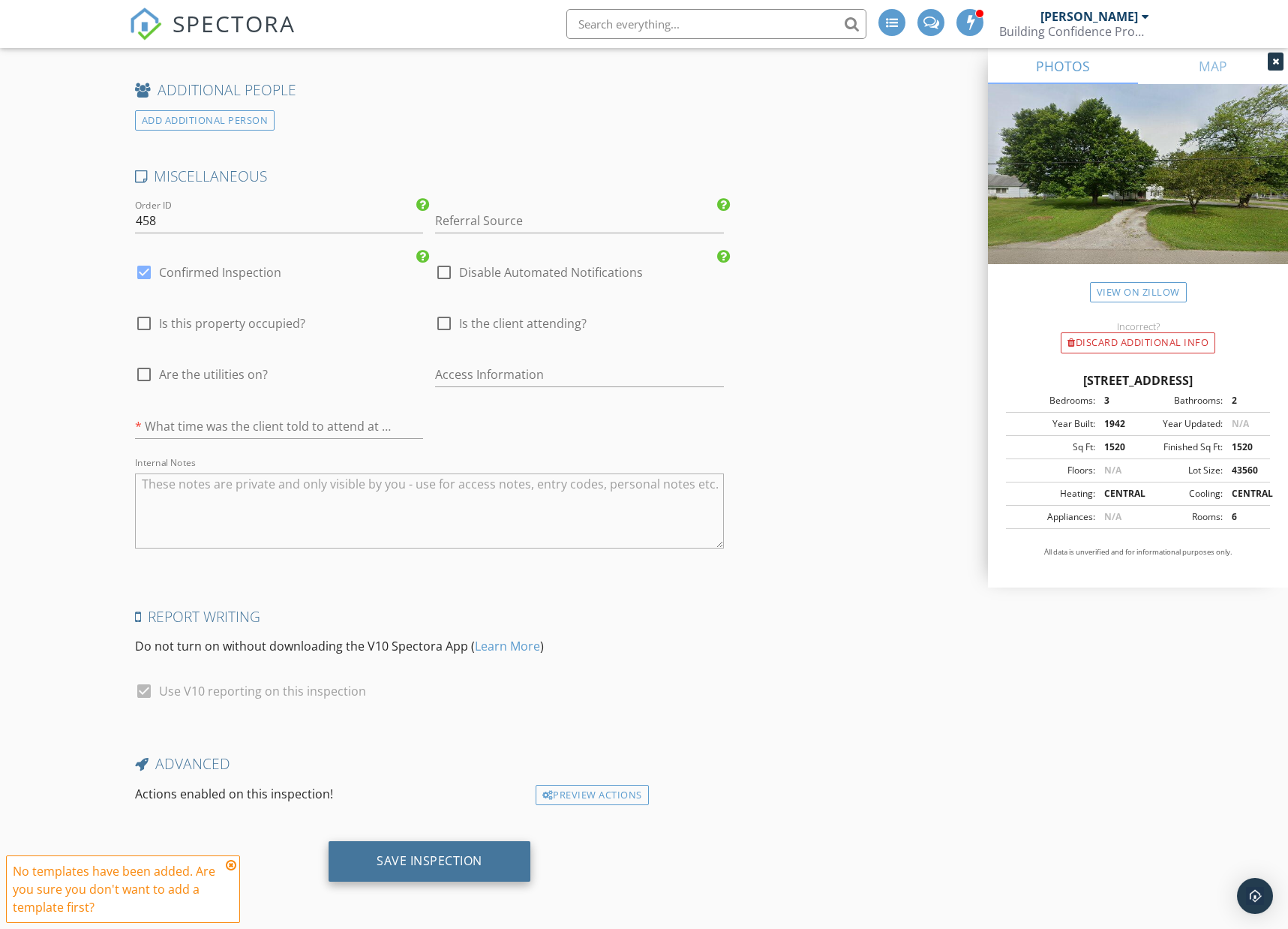
type textarea "Re-Inspection to be paid by seller"
click at [403, 857] on div "Save Inspection" at bounding box center [429, 861] width 106 height 15
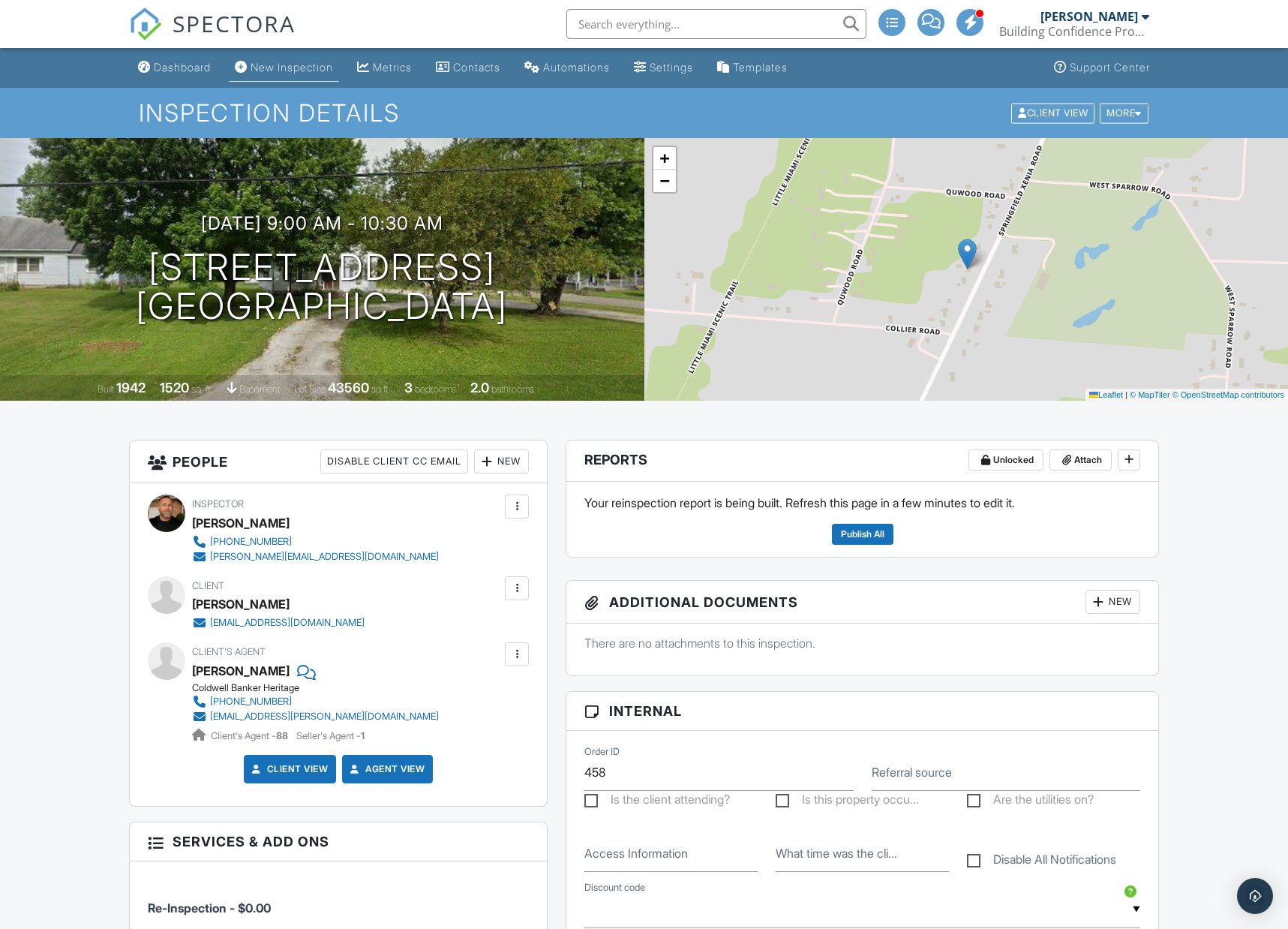
click at [280, 69] on div "New Inspection" at bounding box center [292, 67] width 83 height 13
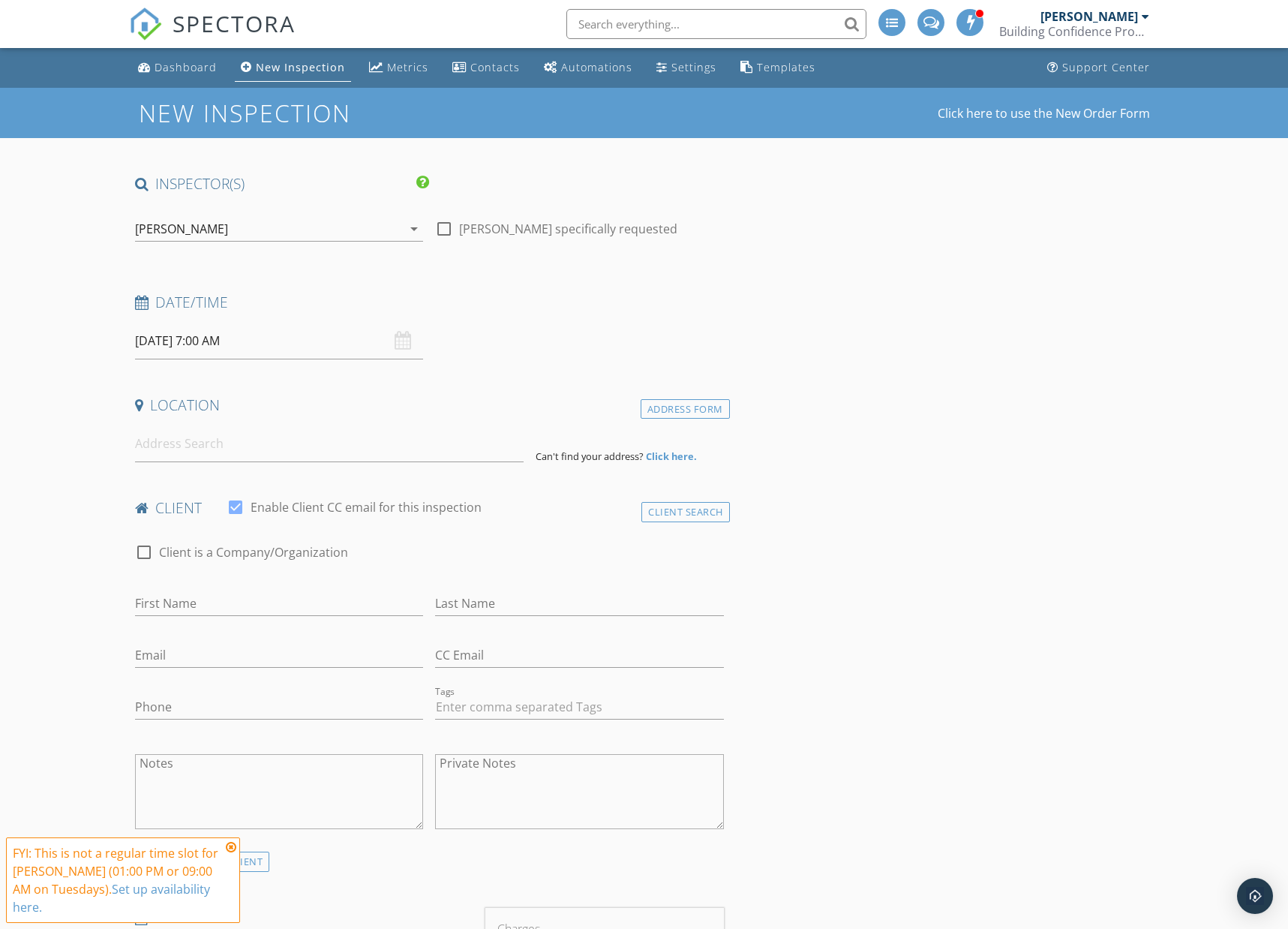
click at [233, 348] on input "09/30/2025 7:00 AM" at bounding box center [279, 340] width 288 height 36
type input "08"
type input "09/30/2025 8:00 AM"
click at [225, 587] on span at bounding box center [222, 590] width 10 height 15
type input "09"
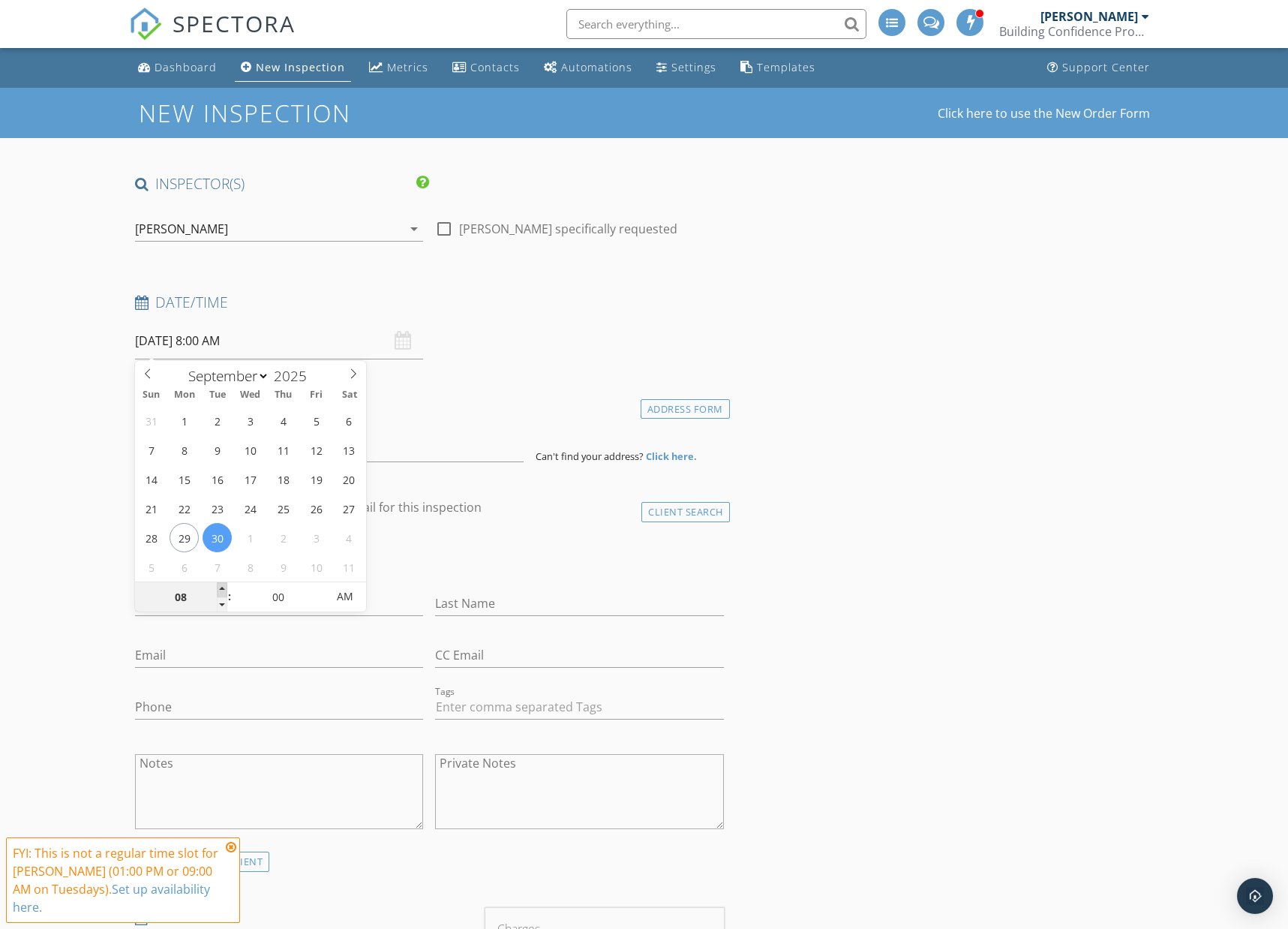
type input "09/30/2025 9:00 AM"
drag, startPoint x: 225, startPoint y: 587, endPoint x: 215, endPoint y: 577, distance: 14.1
click at [223, 587] on span at bounding box center [222, 590] width 10 height 15
click at [175, 343] on input "09/30/2025 9:00 AM" at bounding box center [279, 340] width 288 height 36
select select "9"
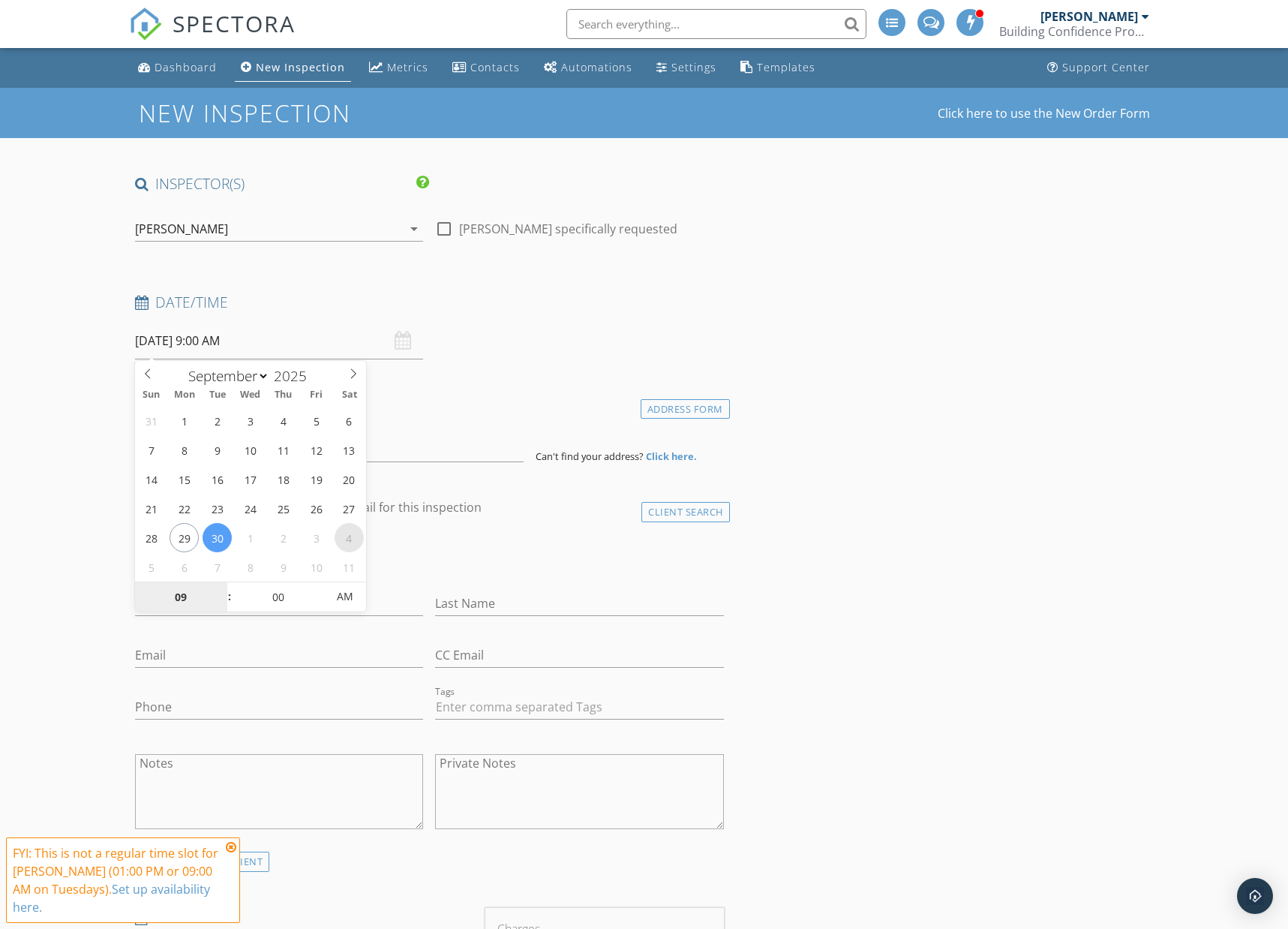
type input "10/04/2025 9:00 AM"
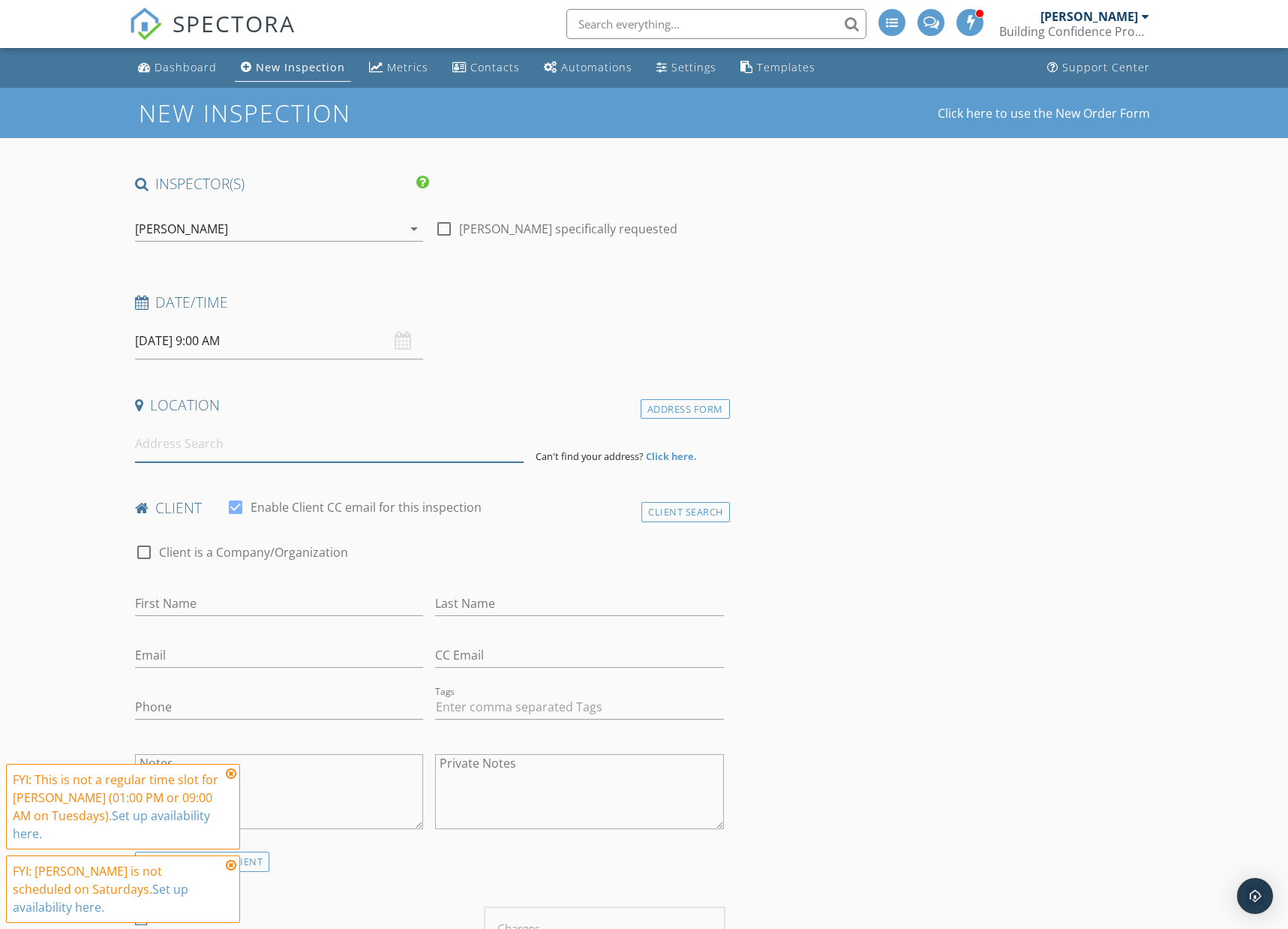
click at [176, 447] on input at bounding box center [329, 443] width 388 height 36
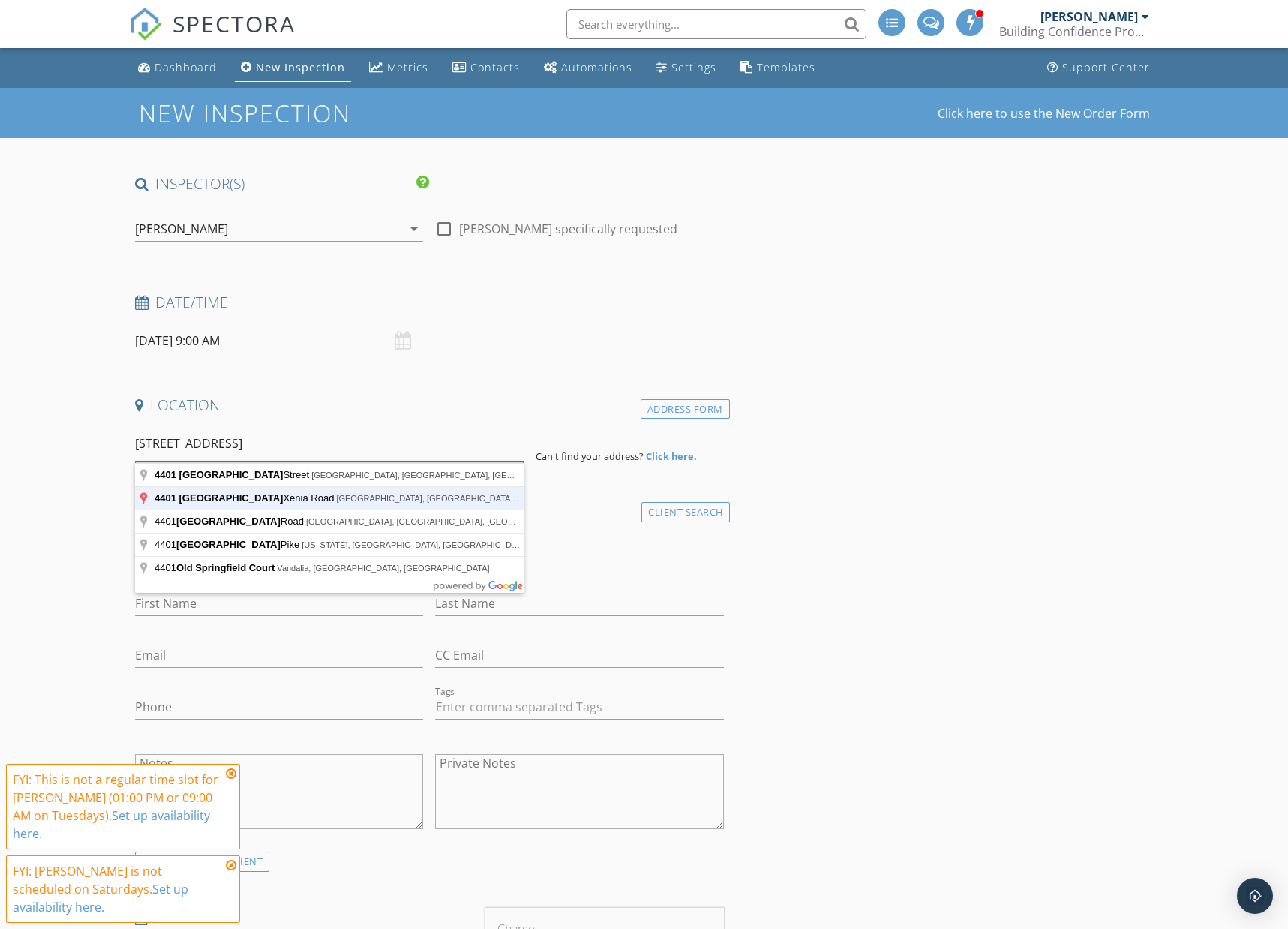
type input "4401 Springfield Xenia Road, Springfield, OH, USA"
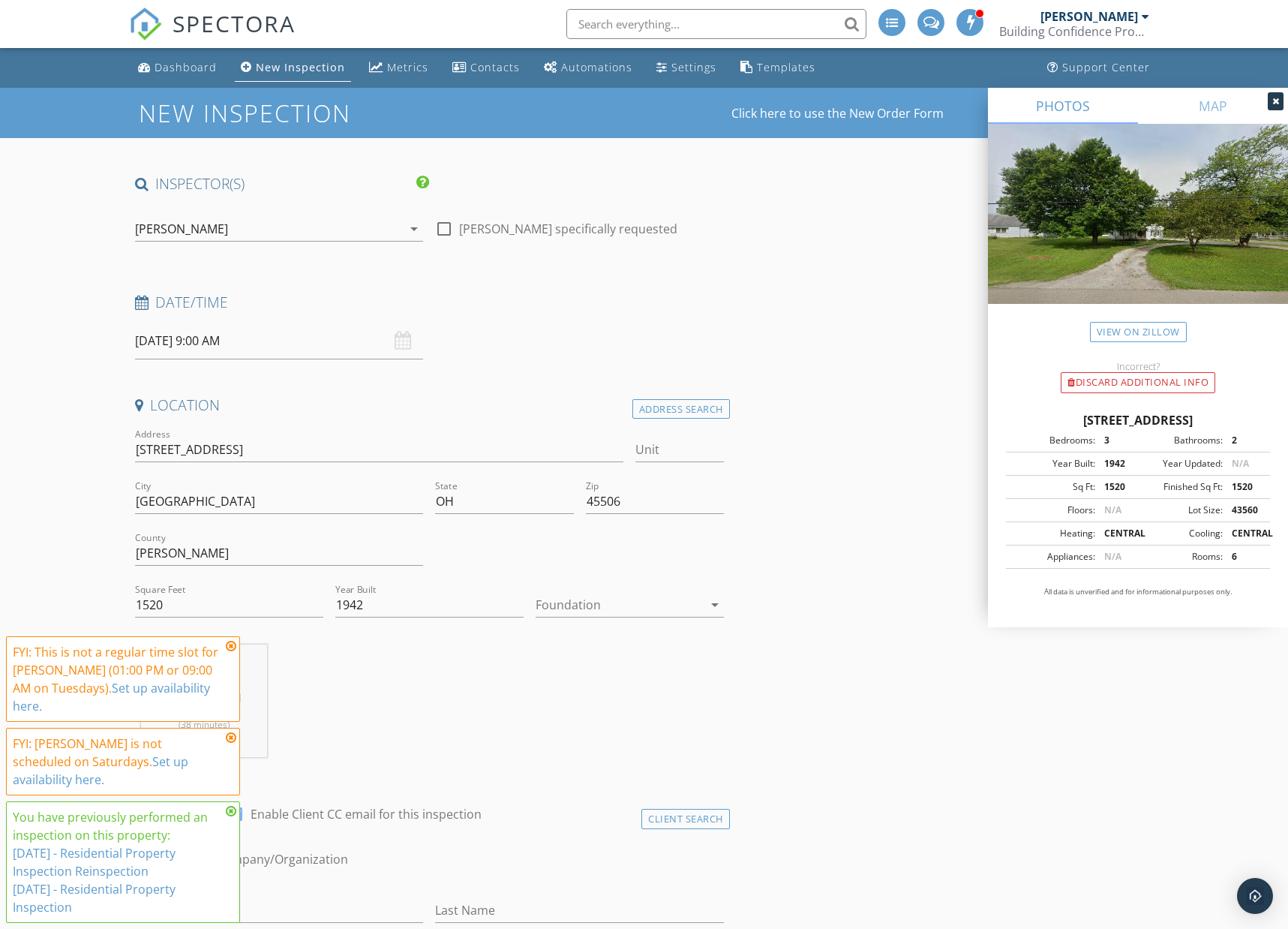
click at [633, 607] on div at bounding box center [619, 605] width 167 height 24
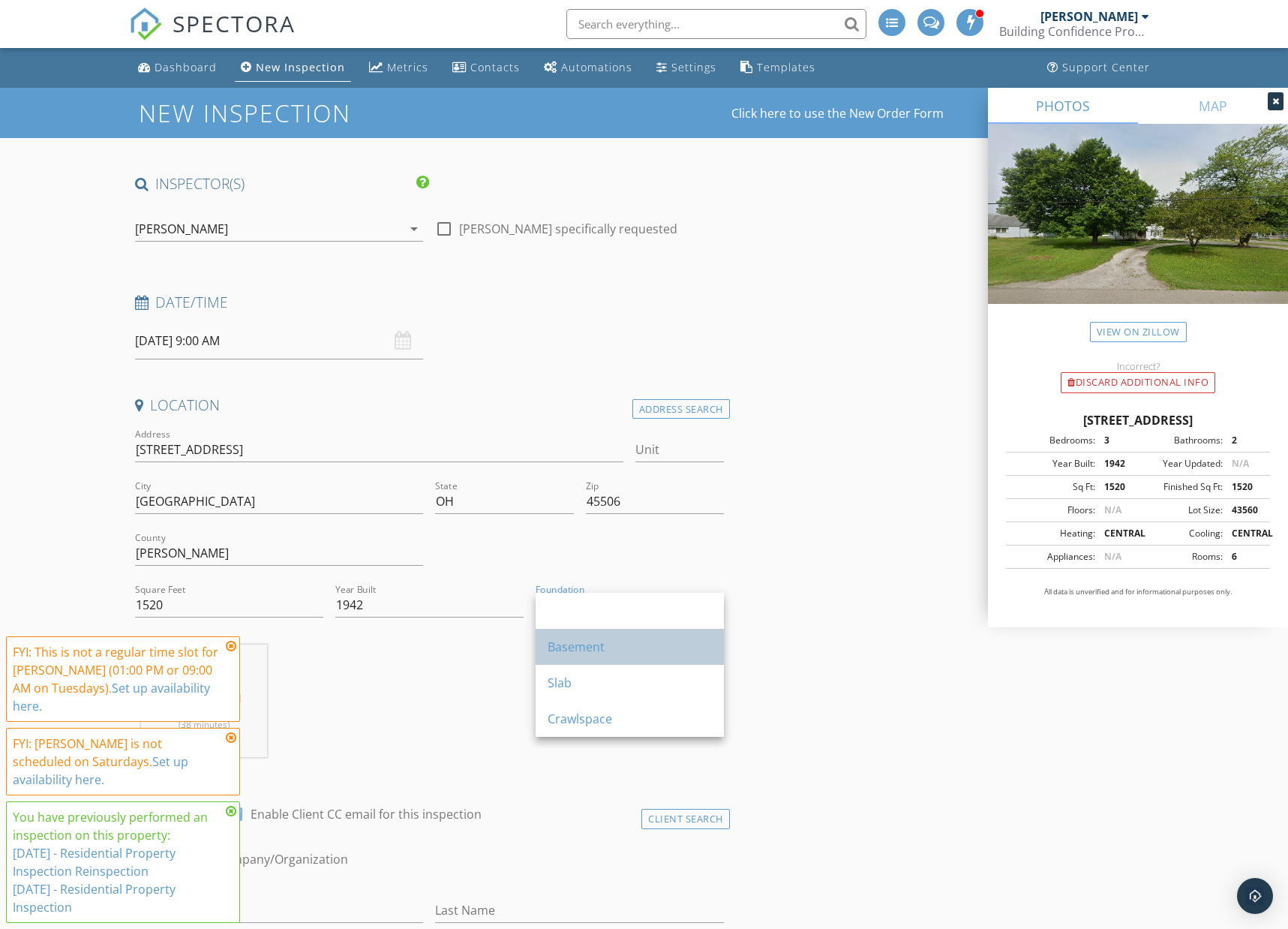
click at [607, 643] on div "Basement" at bounding box center [630, 646] width 164 height 18
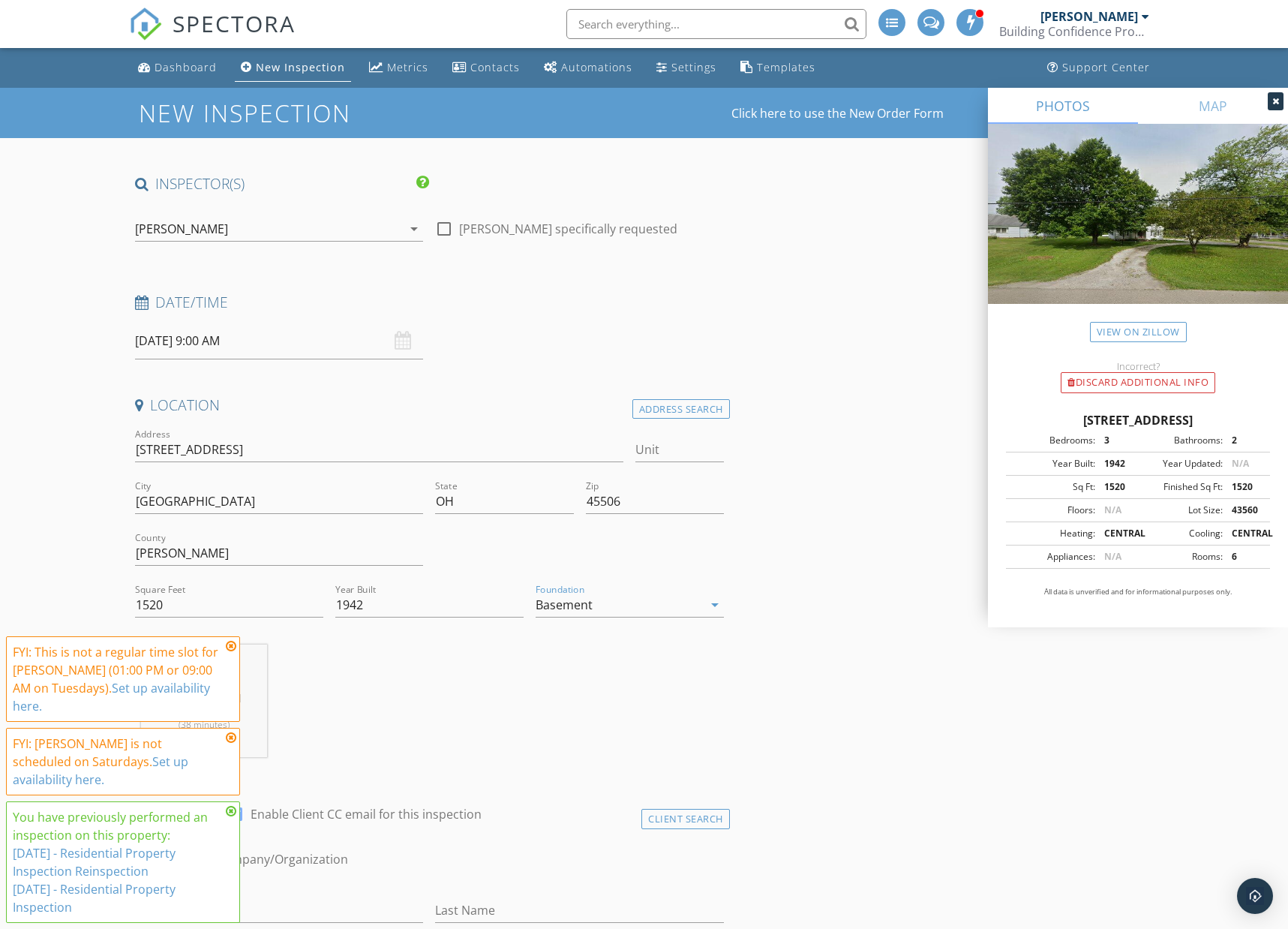
drag, startPoint x: 231, startPoint y: 810, endPoint x: 216, endPoint y: 758, distance: 54.1
click at [229, 809] on icon at bounding box center [231, 811] width 10 height 12
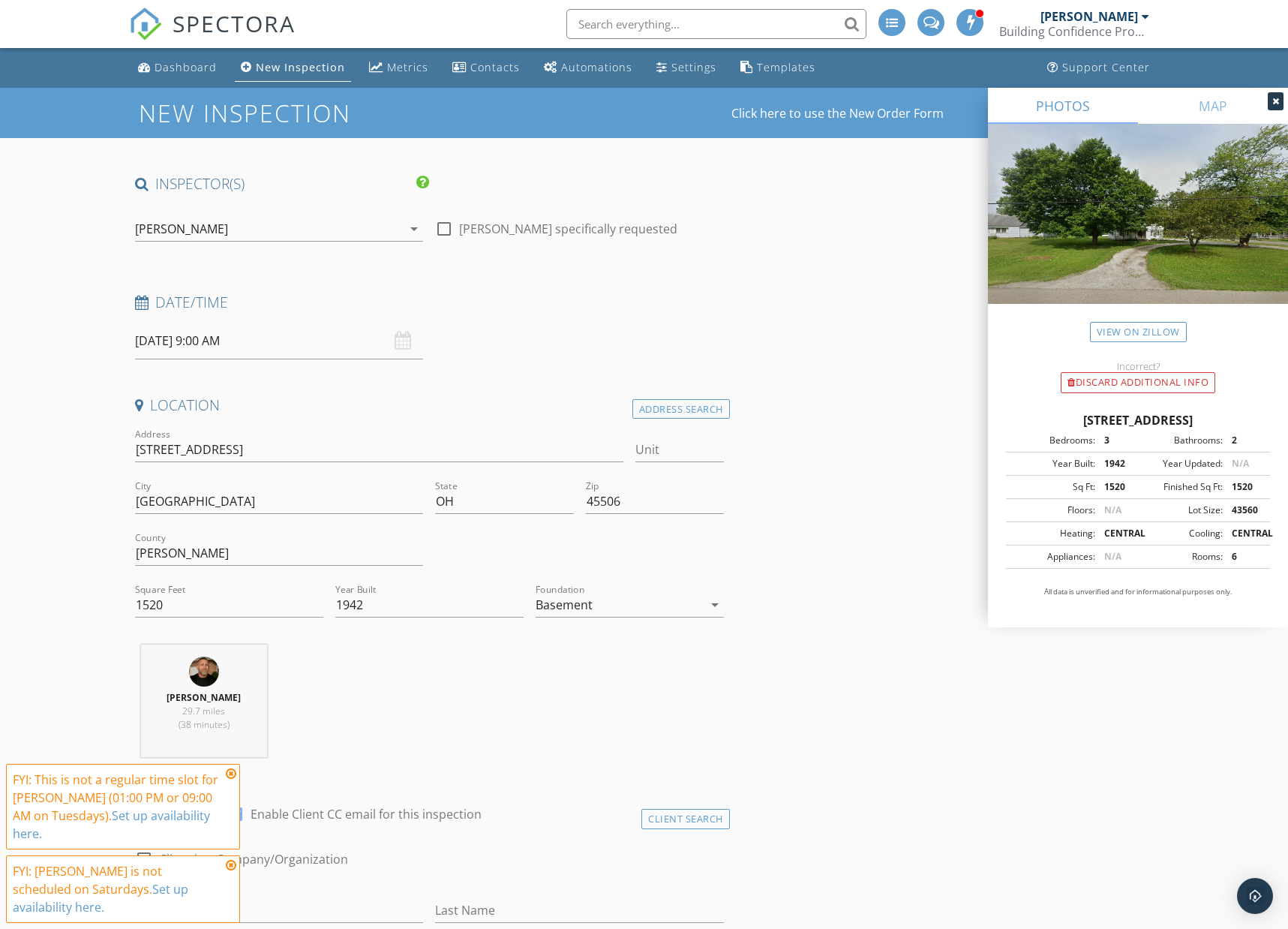
click at [233, 780] on icon at bounding box center [231, 773] width 10 height 12
click at [229, 871] on icon at bounding box center [231, 866] width 10 height 12
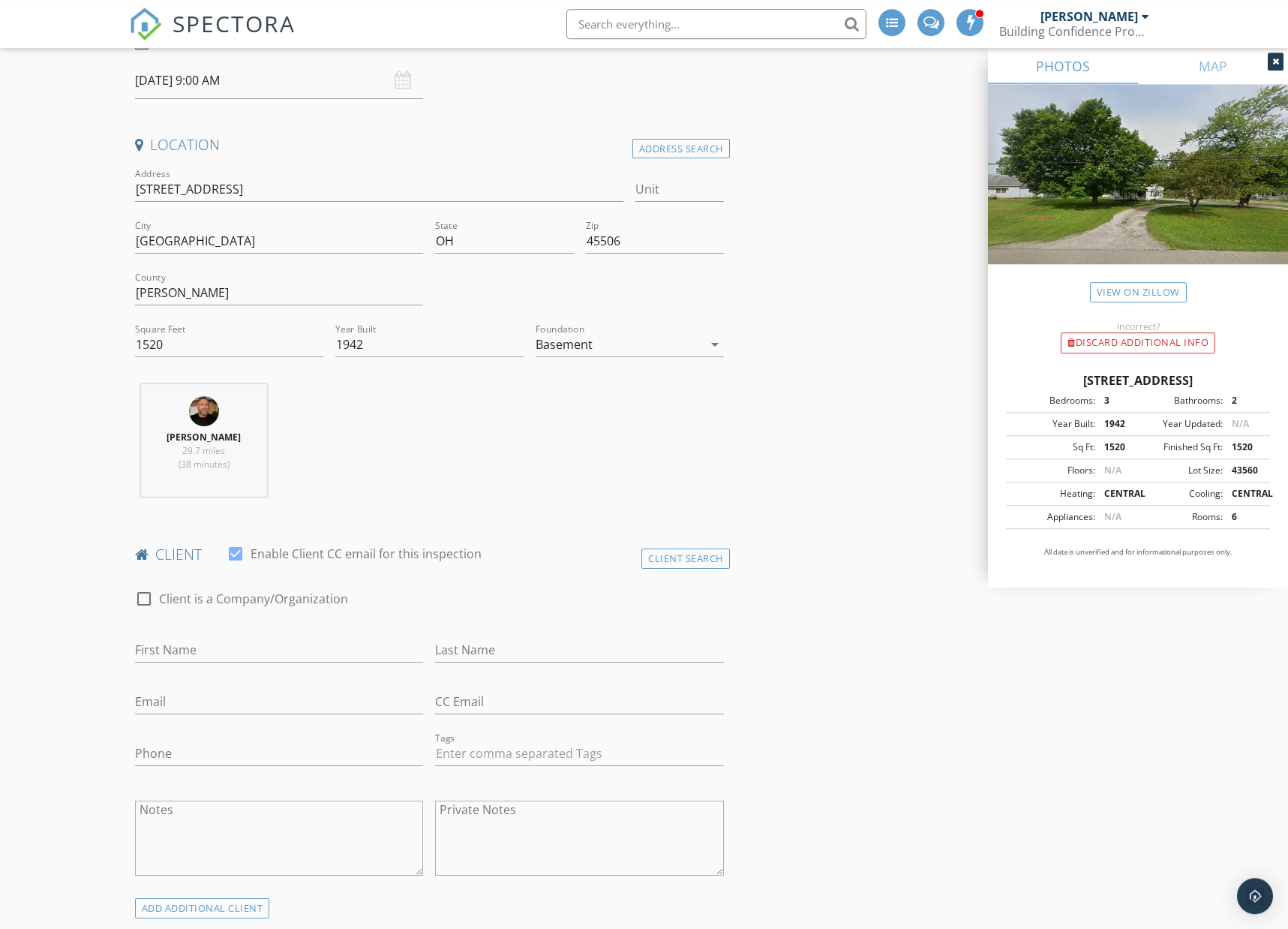
scroll to position [306, 0]
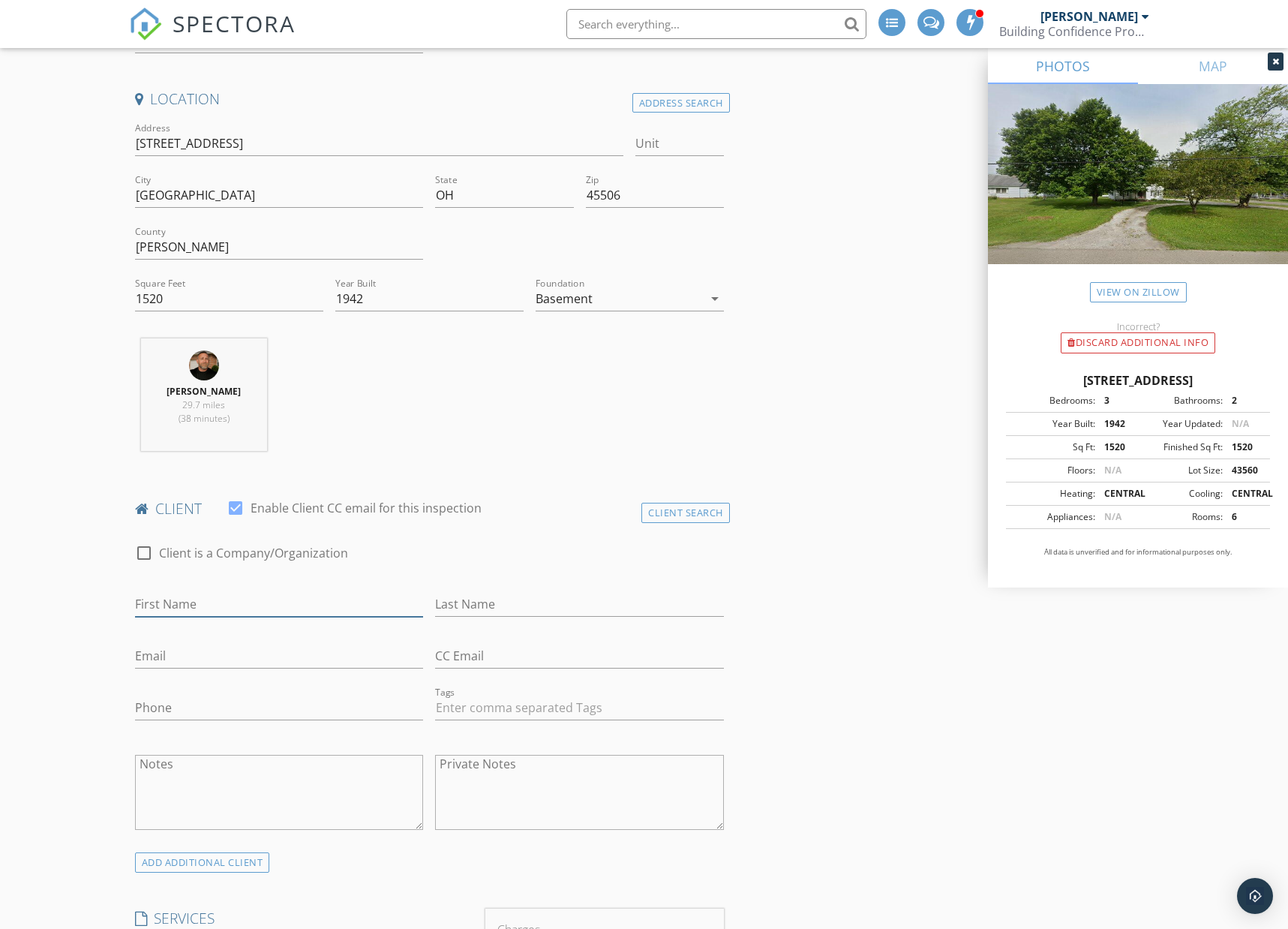
click at [298, 615] on input "First Name" at bounding box center [279, 604] width 288 height 25
type input "Chris"
type input "Simison"
click at [295, 650] on input "Email" at bounding box center [279, 656] width 288 height 25
paste input "Chris.simison@gmail.com"
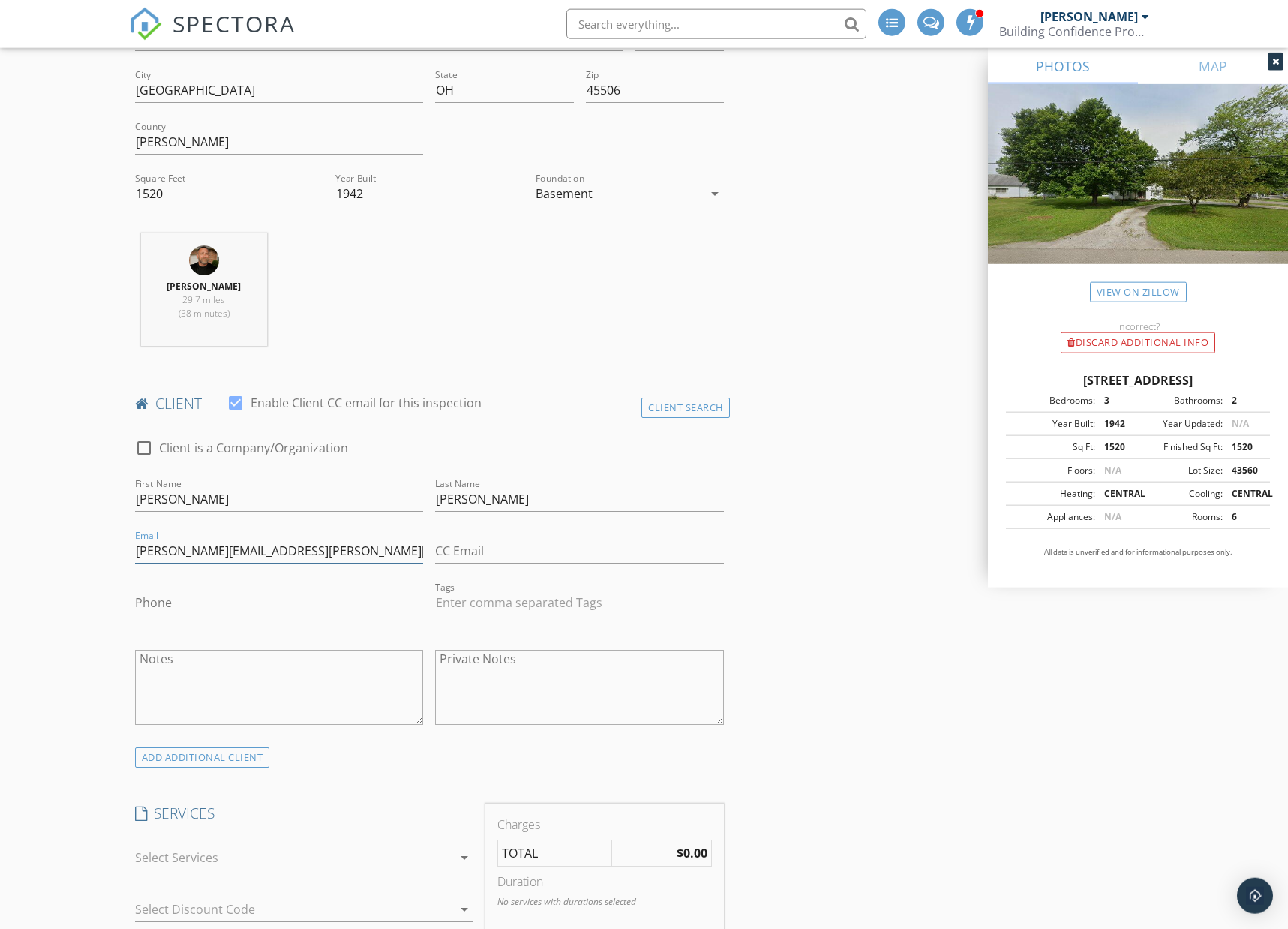
scroll to position [613, 0]
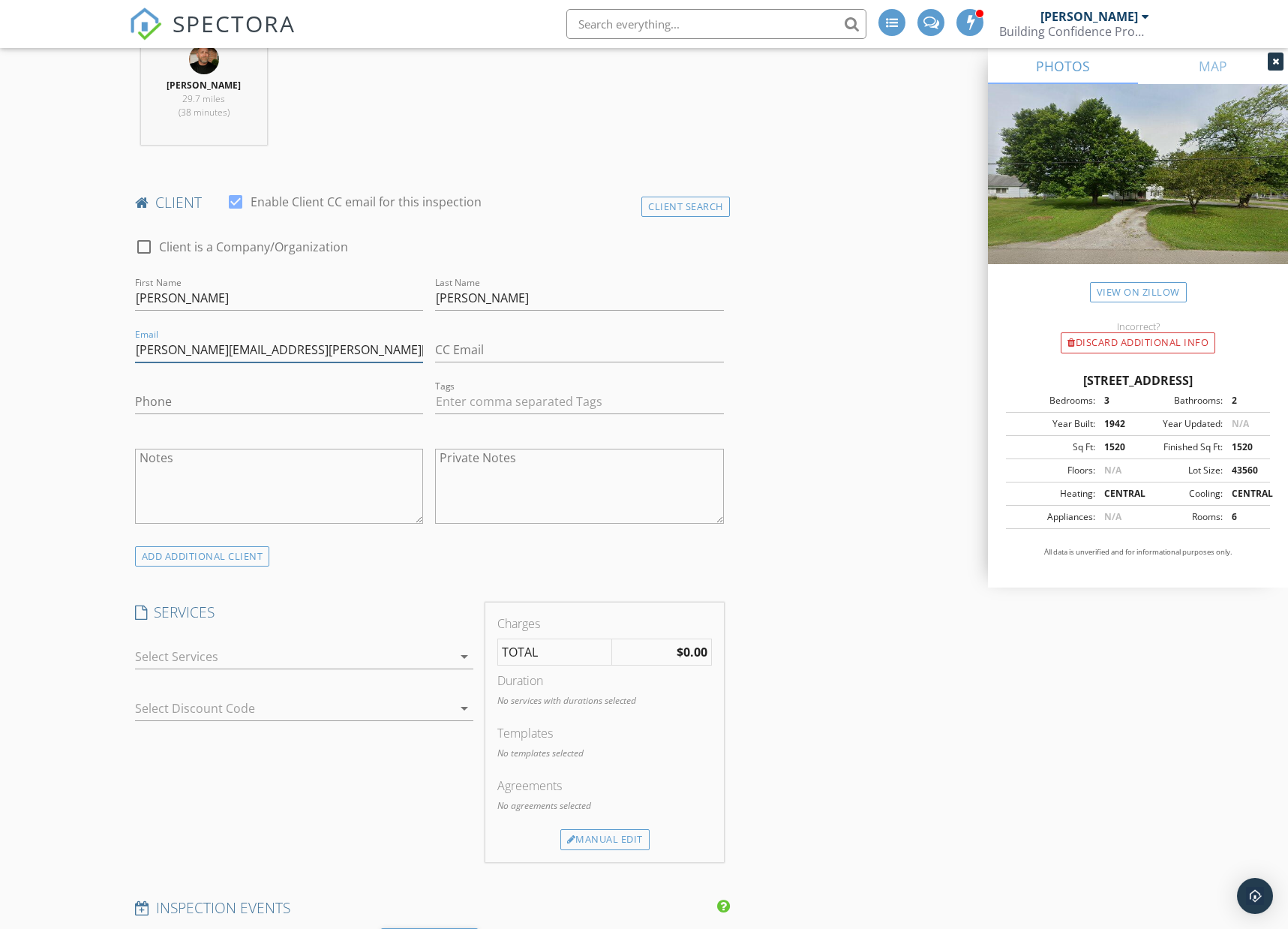
type input "Chris.simison@gmail.com"
click at [419, 662] on div at bounding box center [293, 657] width 317 height 24
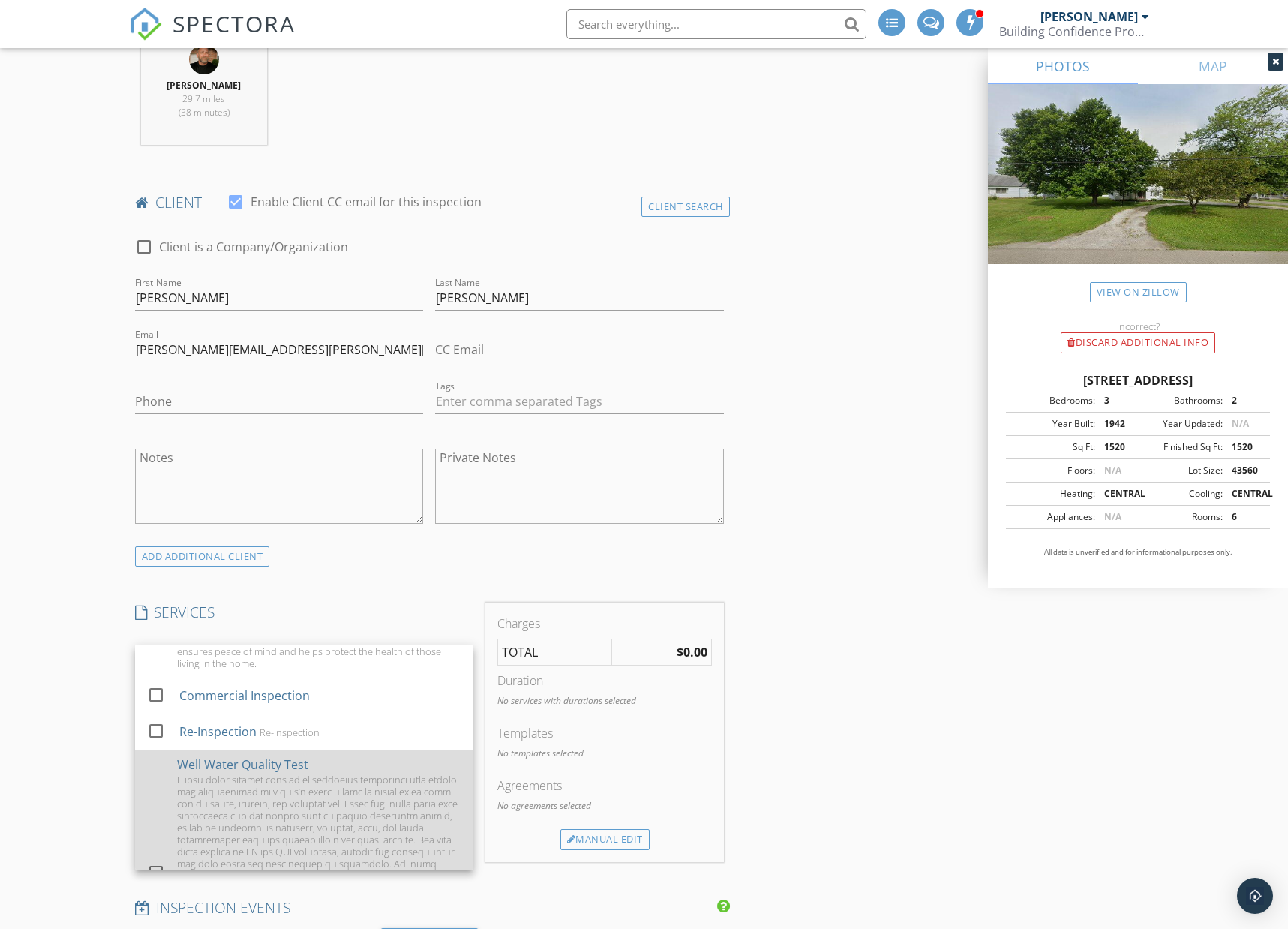
scroll to position [607, 0]
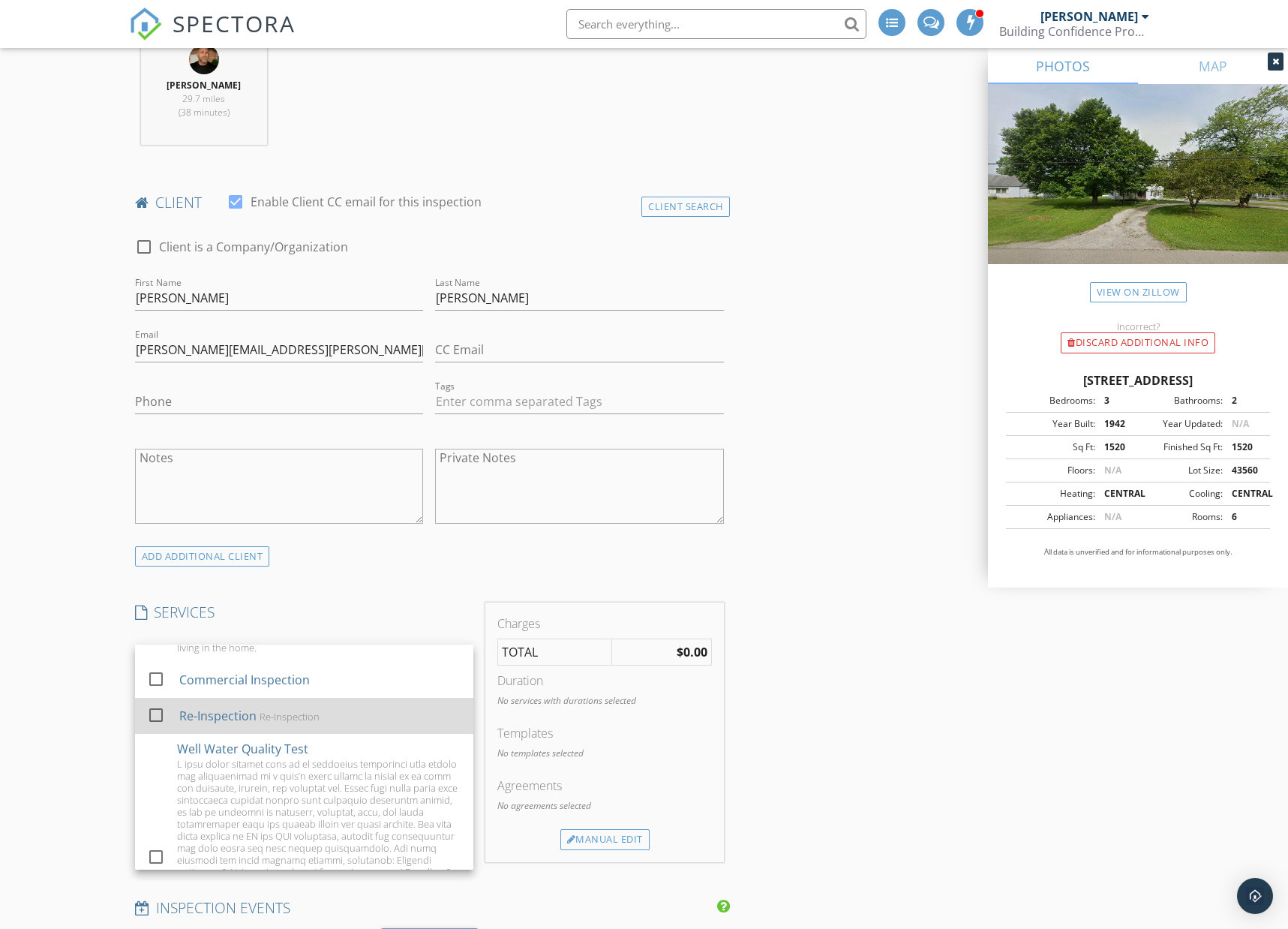
click at [245, 707] on div "Re-Inspection" at bounding box center [217, 716] width 77 height 18
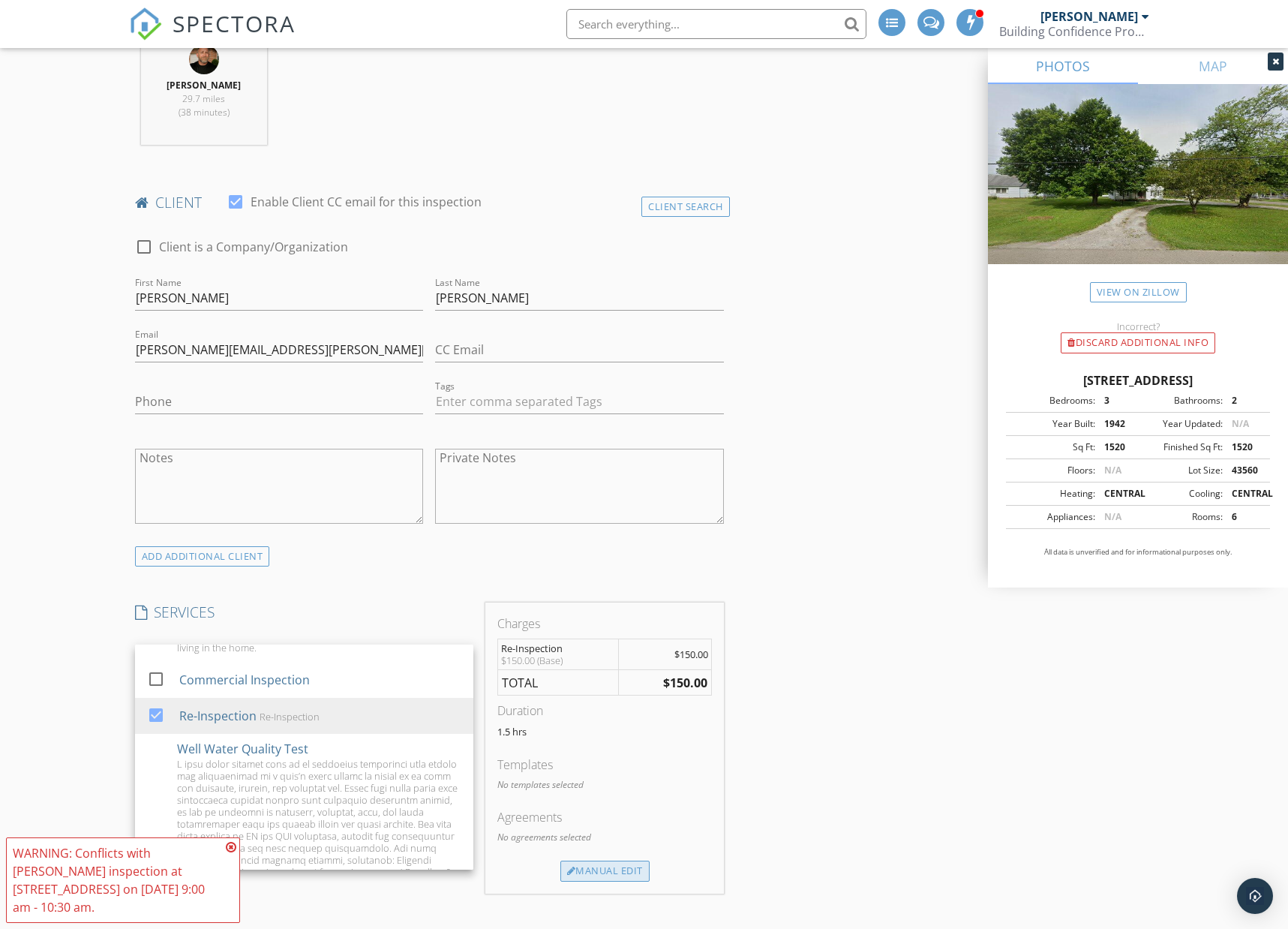
click at [616, 866] on div "Manual Edit" at bounding box center [606, 871] width 90 height 21
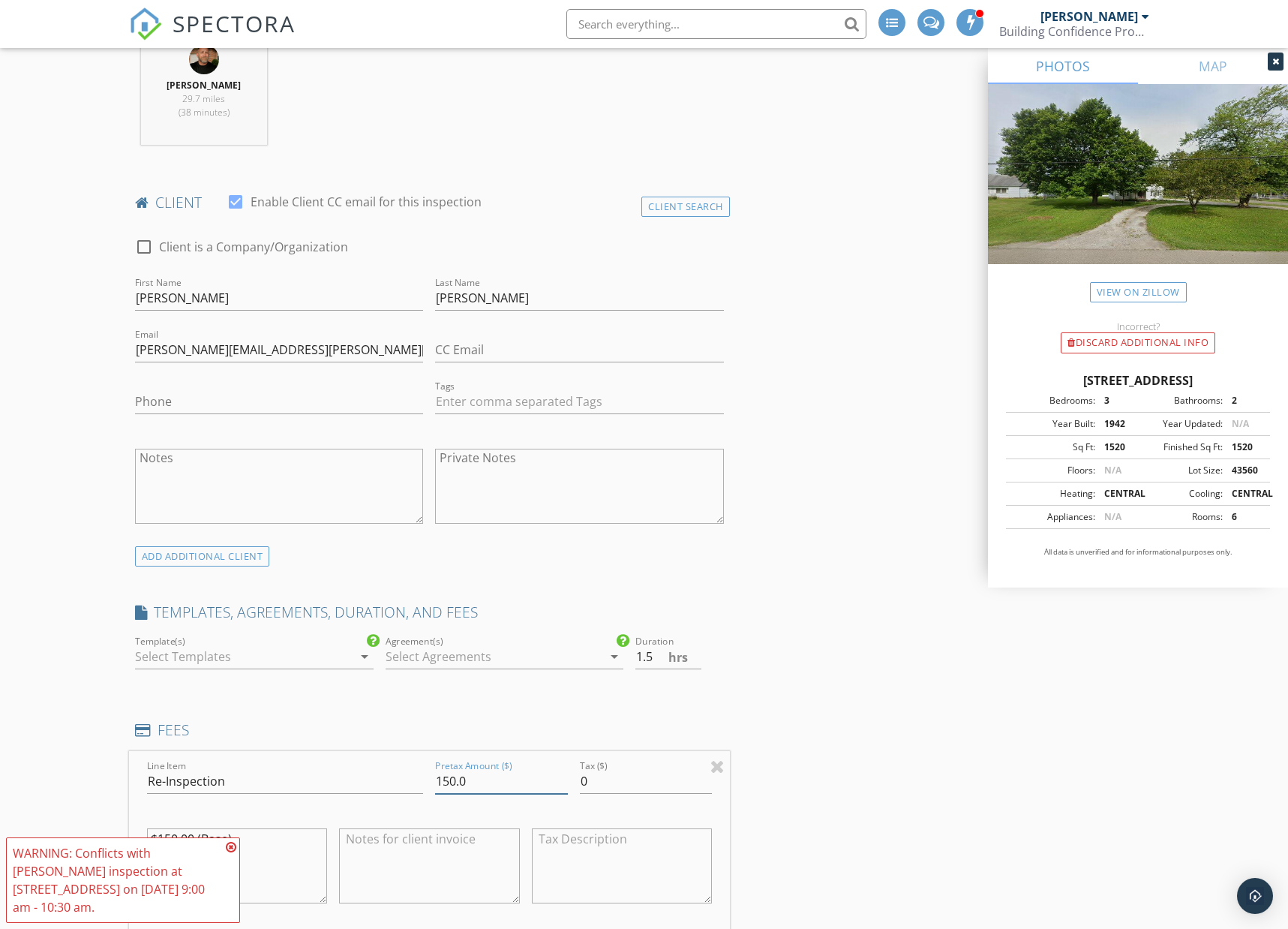
drag, startPoint x: 474, startPoint y: 787, endPoint x: 419, endPoint y: 790, distance: 55.1
click at [435, 790] on input "150.0" at bounding box center [501, 781] width 132 height 25
type input "200.0"
click at [230, 846] on icon at bounding box center [231, 847] width 10 height 12
drag, startPoint x: 172, startPoint y: 838, endPoint x: 161, endPoint y: 838, distance: 11.0
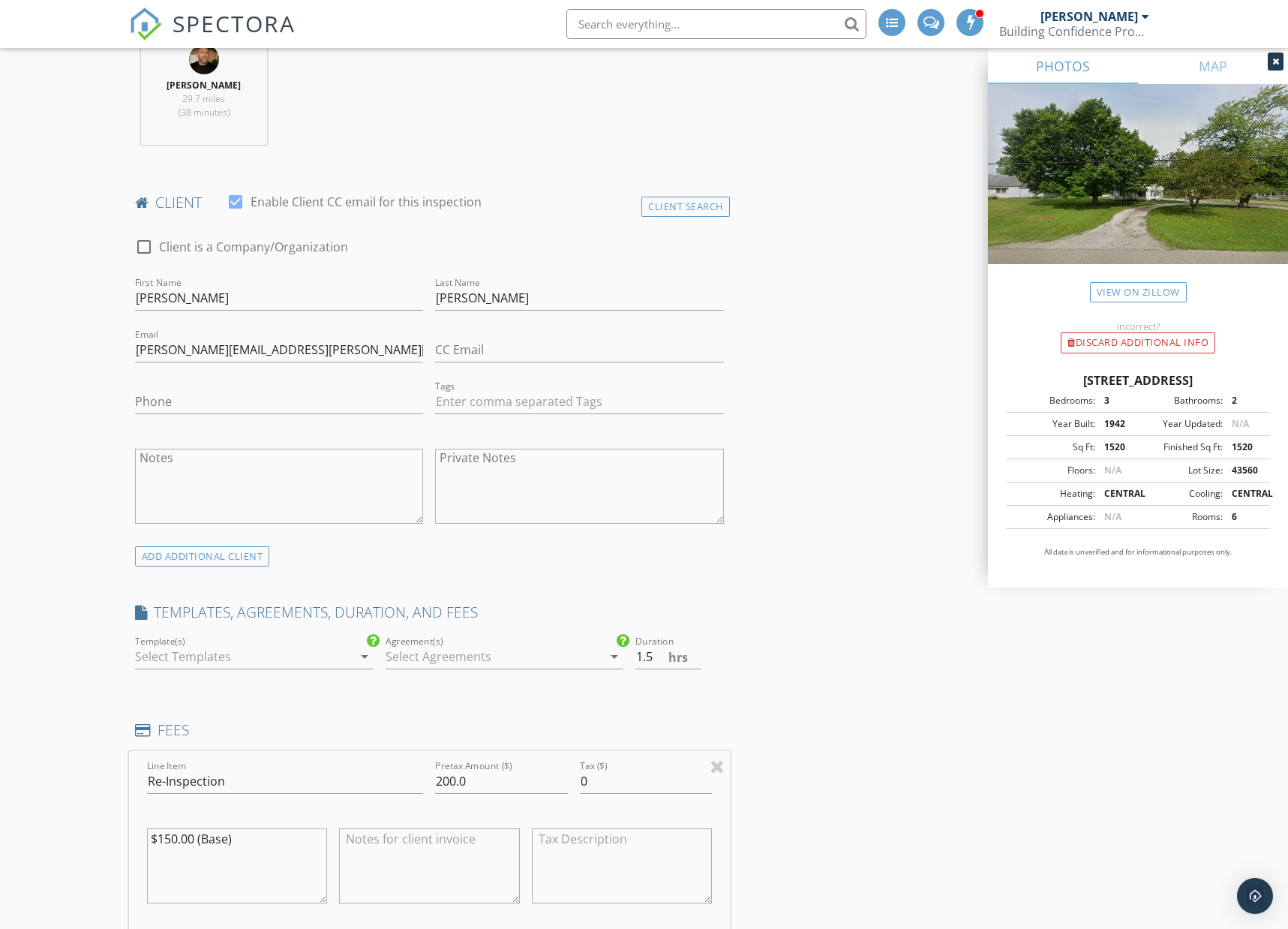
click at [161, 838] on textarea "$150.00 (Base)" at bounding box center [237, 866] width 180 height 75
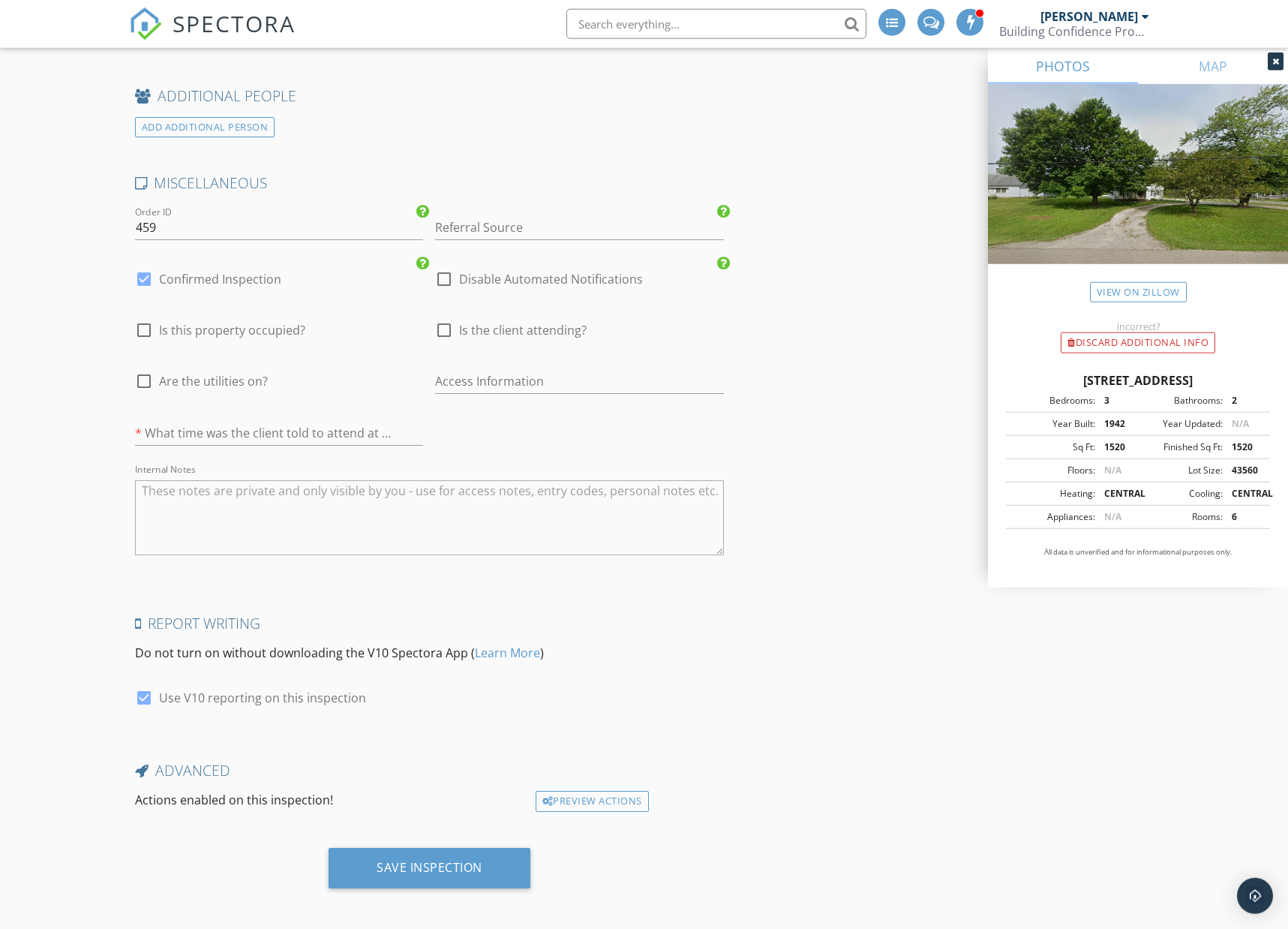
scroll to position [2215, 0]
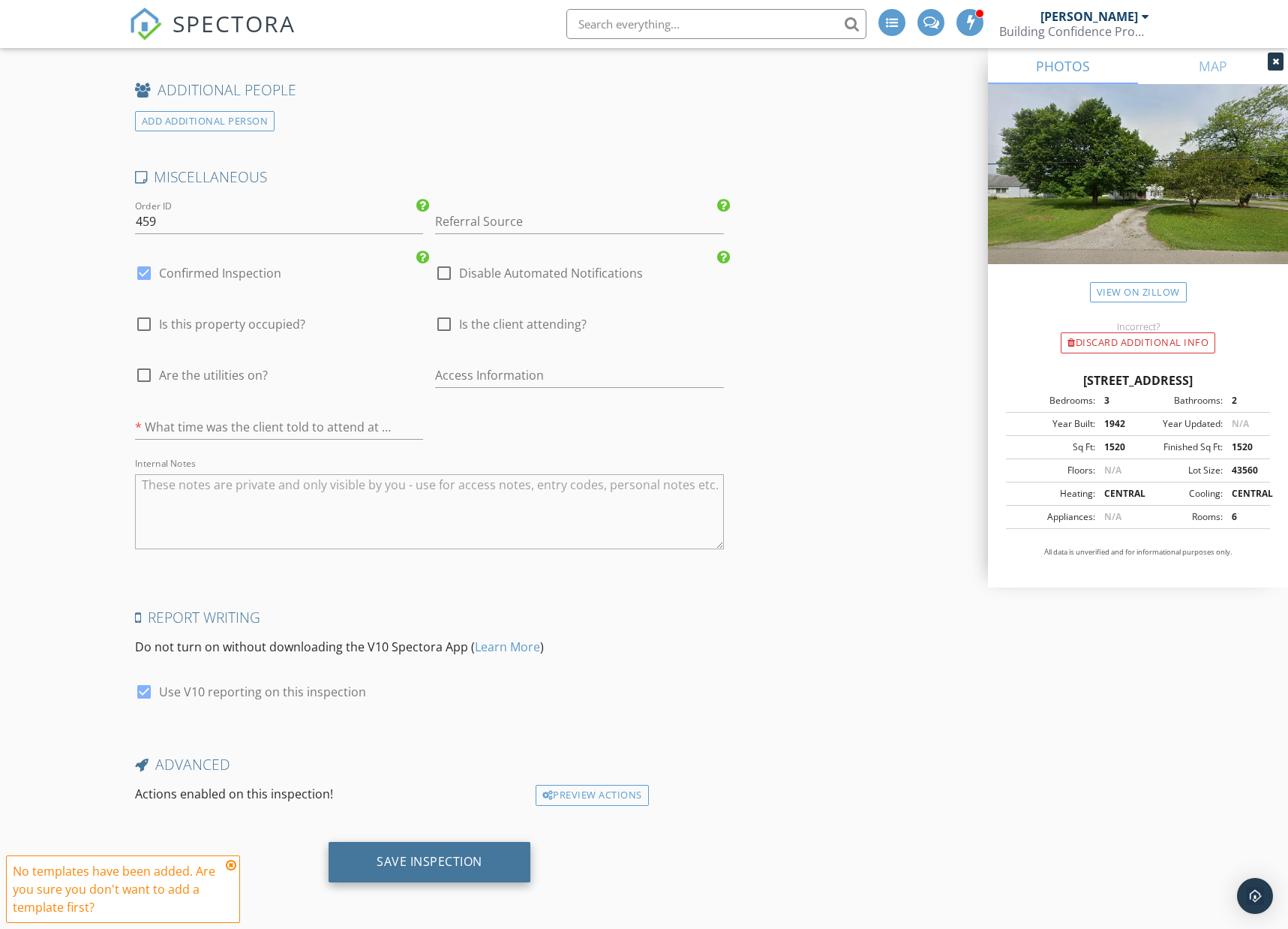
type textarea "$200.00 (Base)"
click at [402, 863] on div "Save Inspection" at bounding box center [429, 861] width 106 height 15
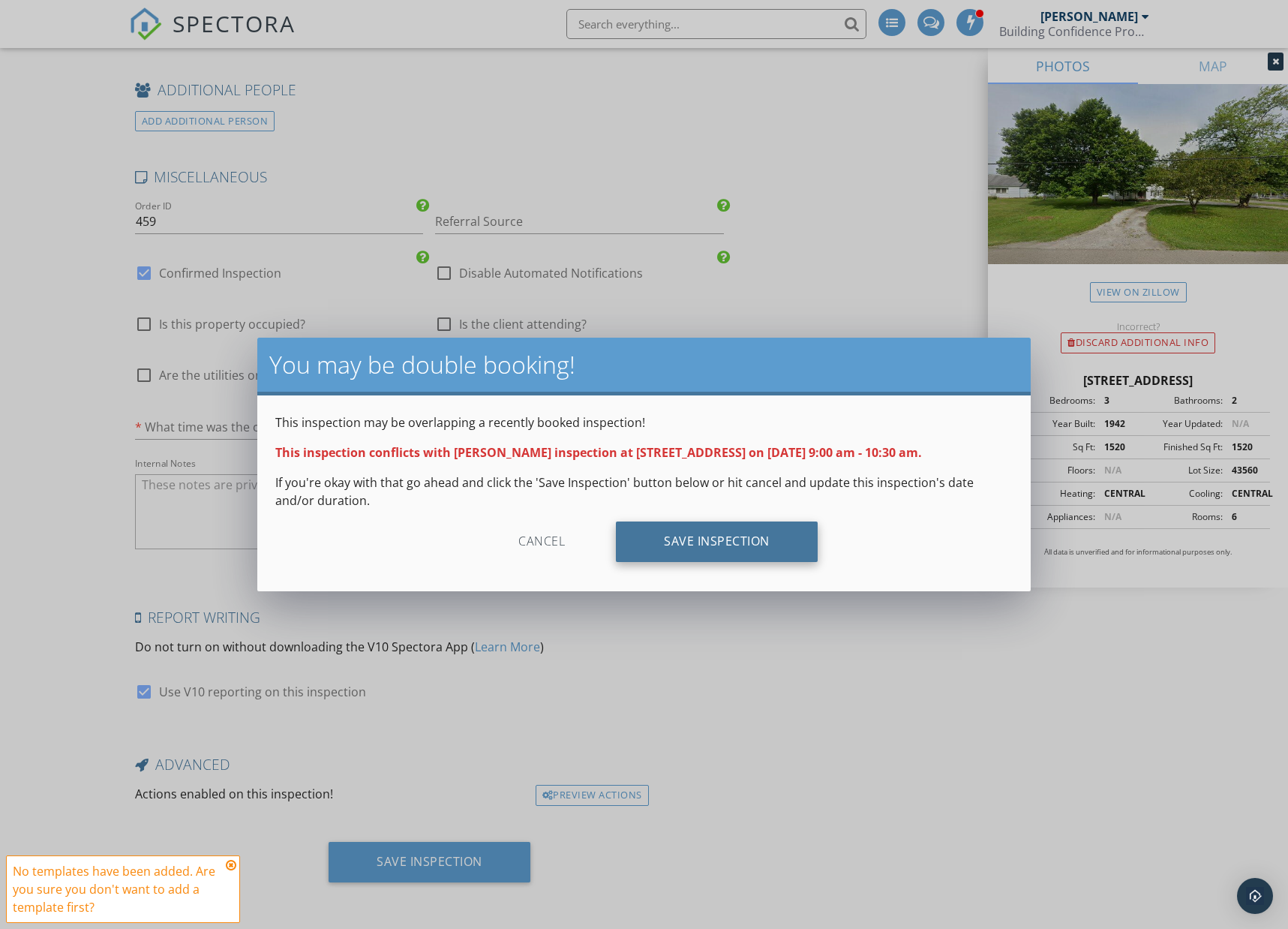
click at [704, 548] on div "Save Inspection" at bounding box center [716, 541] width 202 height 41
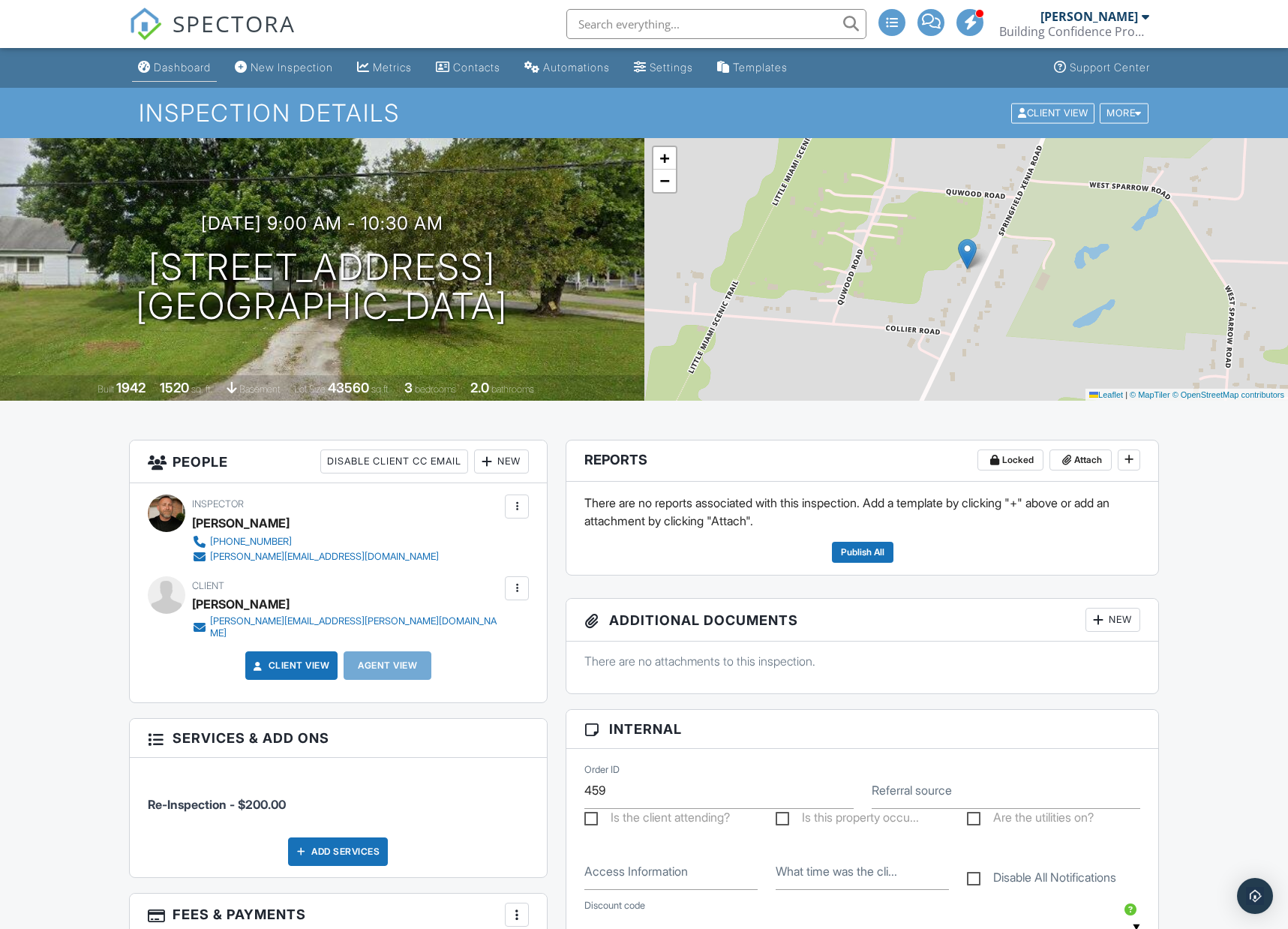
click at [161, 68] on div "Dashboard" at bounding box center [182, 67] width 57 height 13
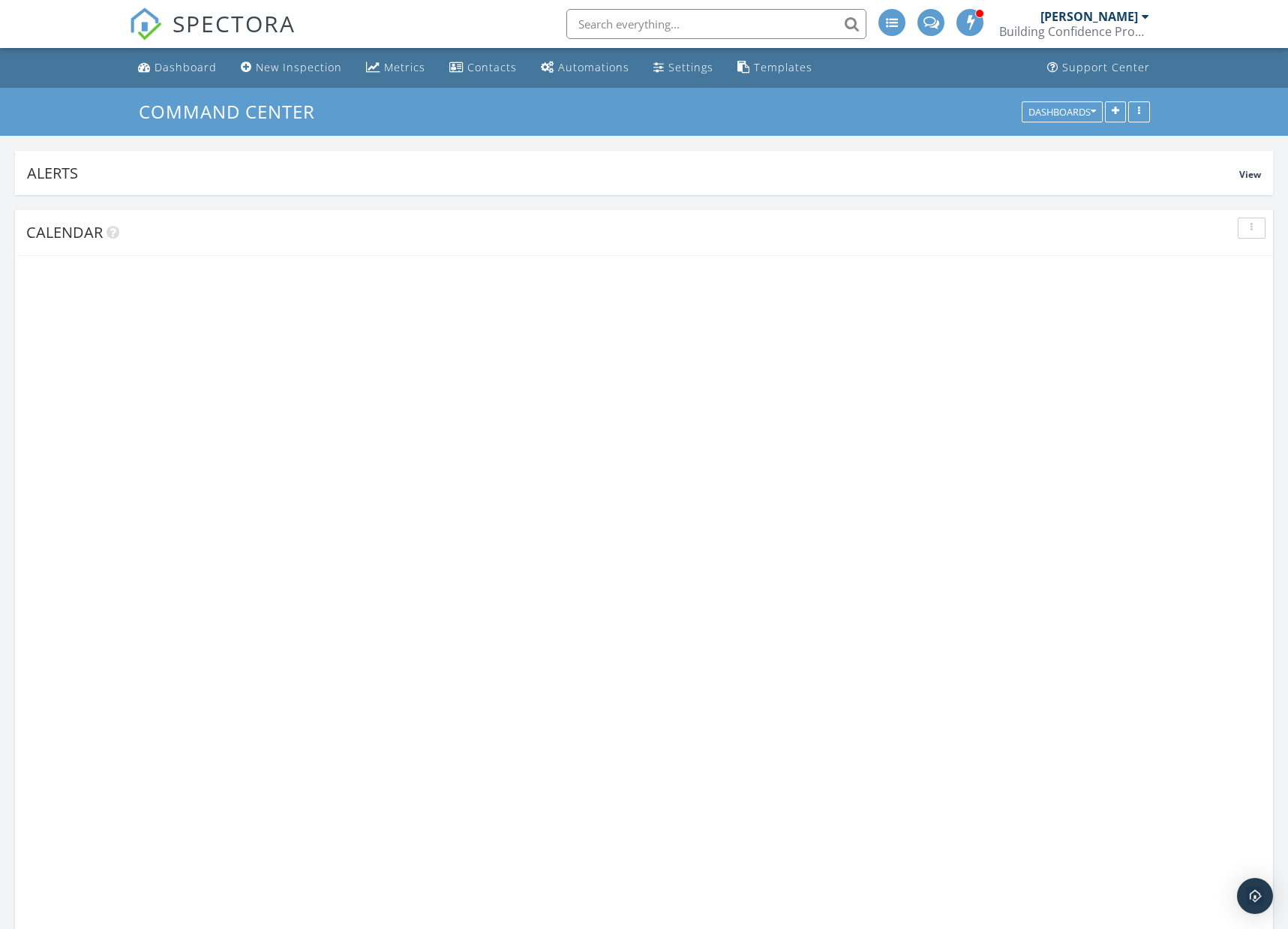
scroll to position [1366, 1289]
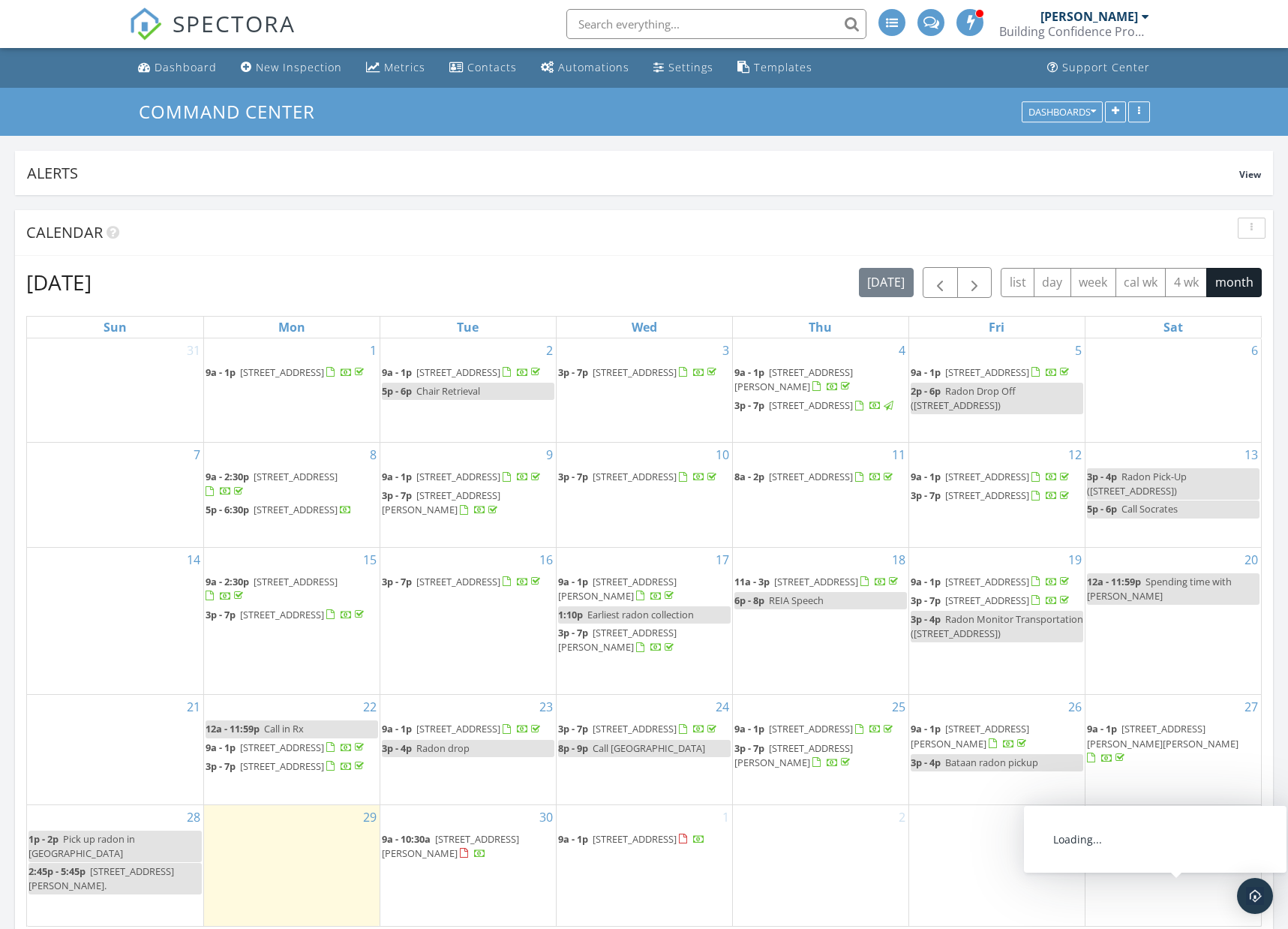
click at [1140, 865] on span "4401 Springfield Xenia Rd, Springfield 45506" at bounding box center [1181, 858] width 84 height 14
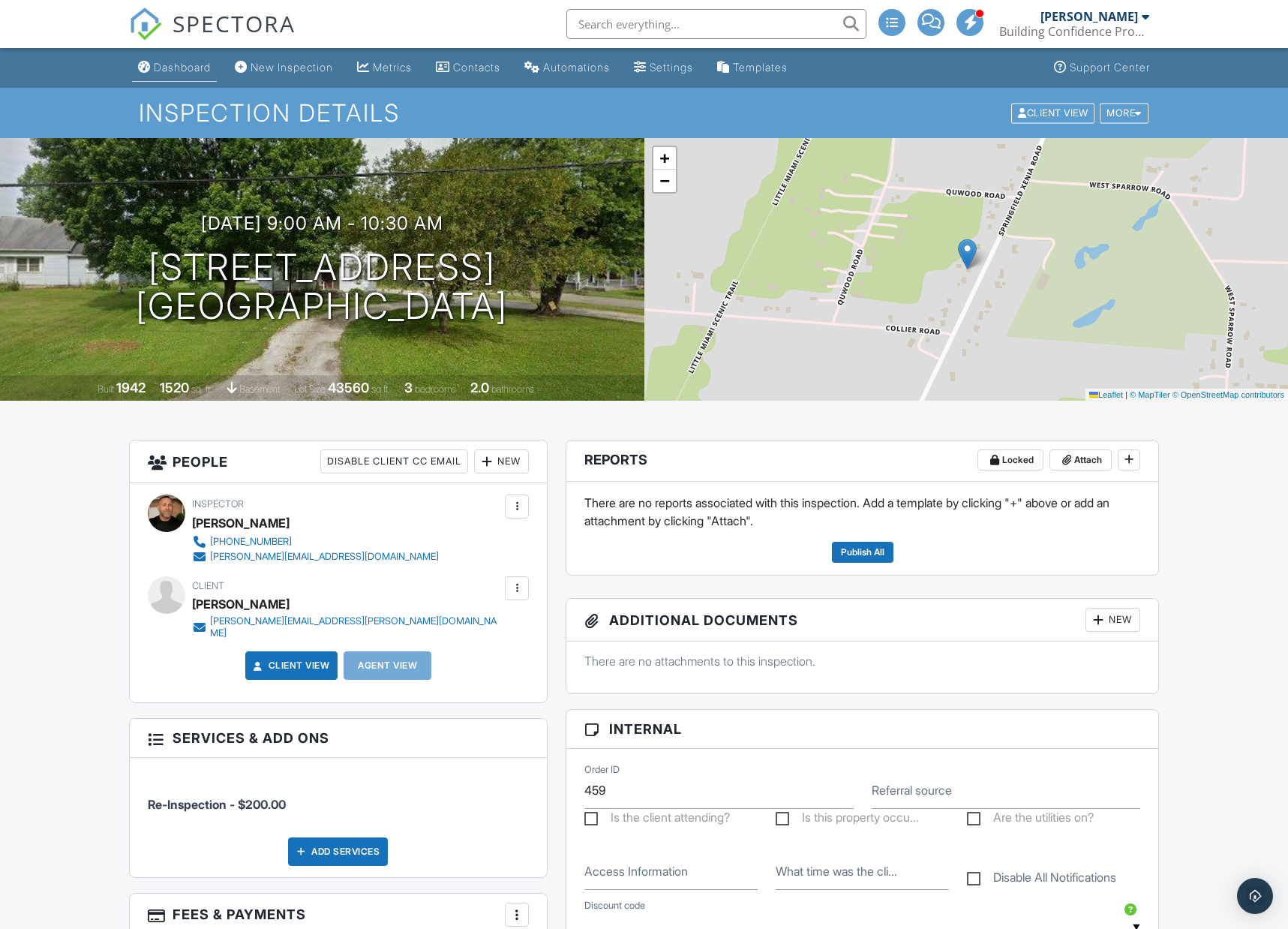
click at [174, 68] on div "Dashboard" at bounding box center [182, 67] width 57 height 13
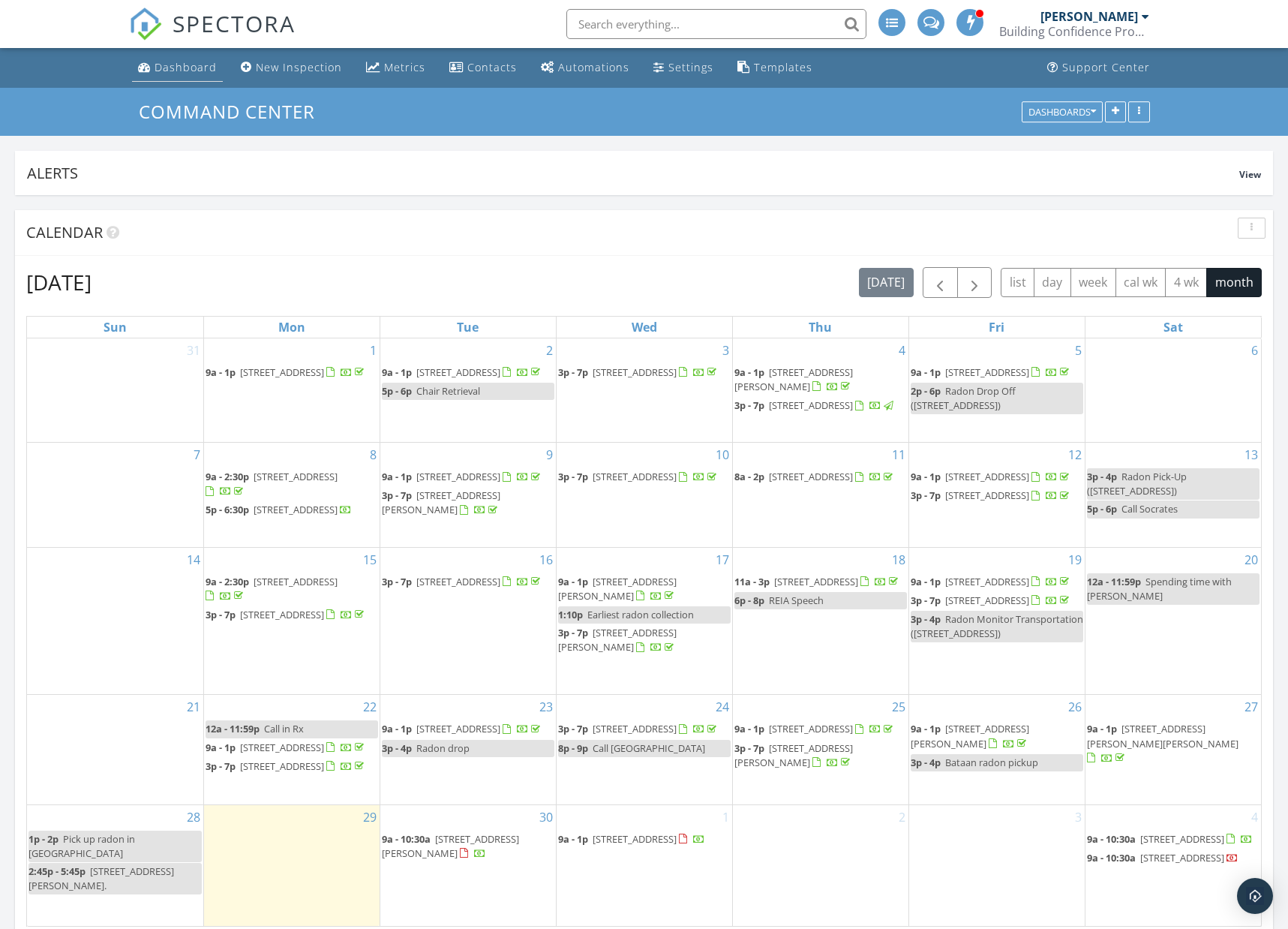
click at [189, 63] on div "Dashboard" at bounding box center [186, 67] width 63 height 14
